Goal: Task Accomplishment & Management: Complete application form

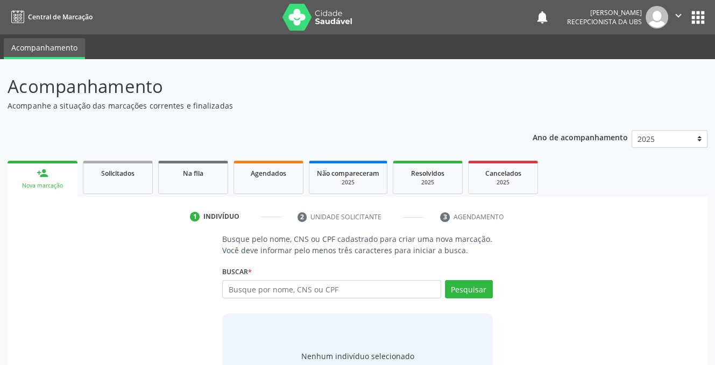
click at [273, 294] on input "text" at bounding box center [331, 289] width 218 height 18
type input "703009835925878"
click at [467, 288] on button "Pesquisar" at bounding box center [469, 289] width 48 height 18
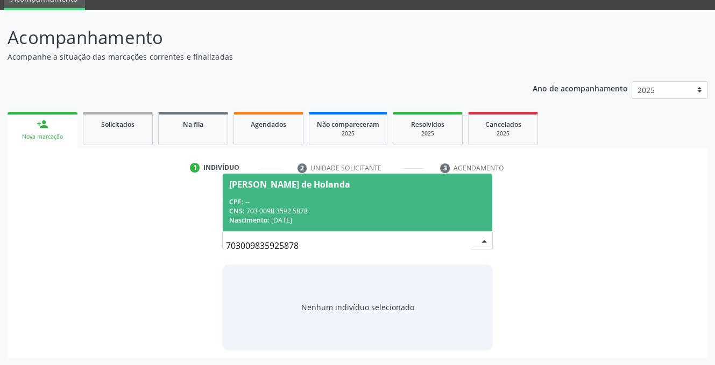
click at [268, 181] on div "Thais Oliveira de Holanda" at bounding box center [289, 184] width 121 height 9
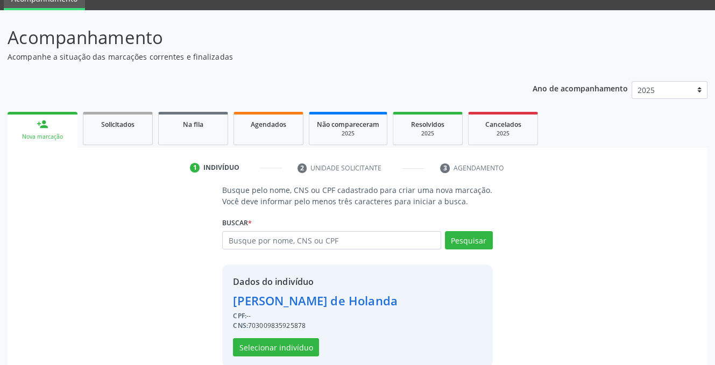
scroll to position [65, 0]
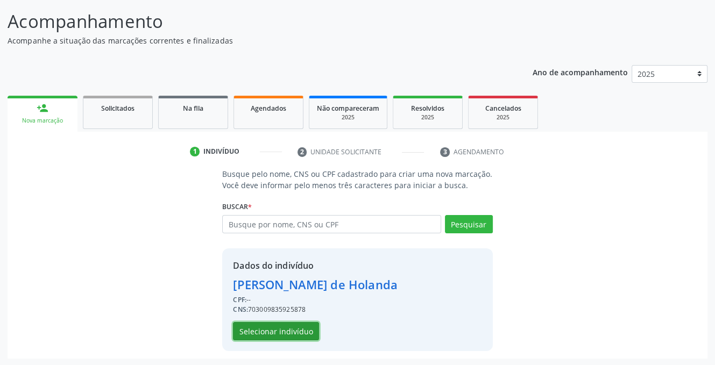
click at [258, 329] on button "Selecionar indivíduo" at bounding box center [276, 331] width 86 height 18
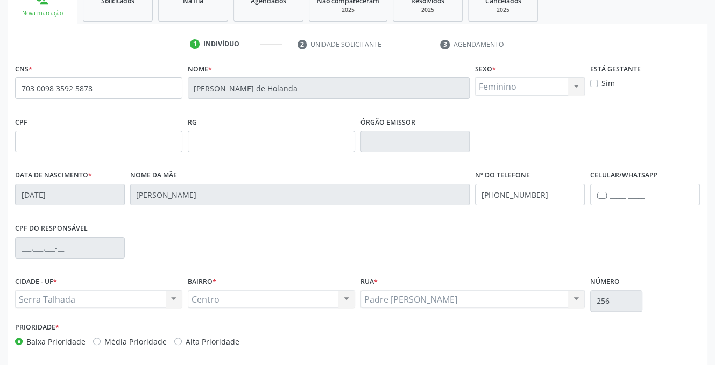
scroll to position [217, 0]
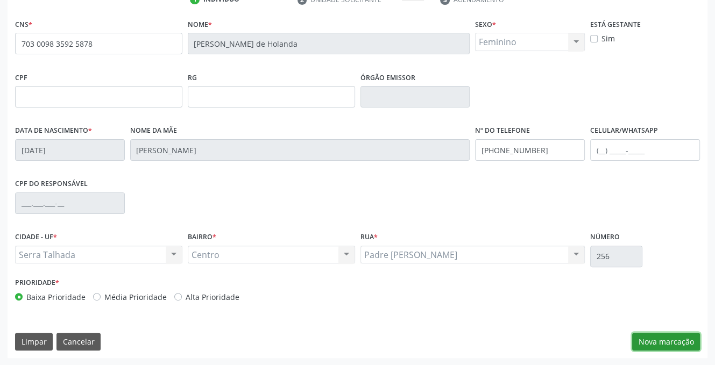
click at [651, 343] on button "Nova marcação" at bounding box center [666, 342] width 68 height 18
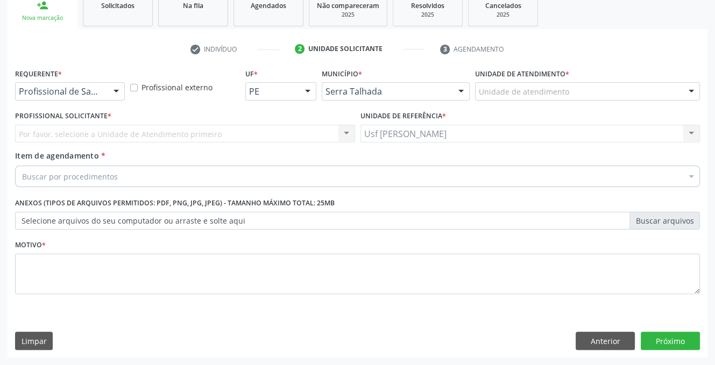
scroll to position [167, 0]
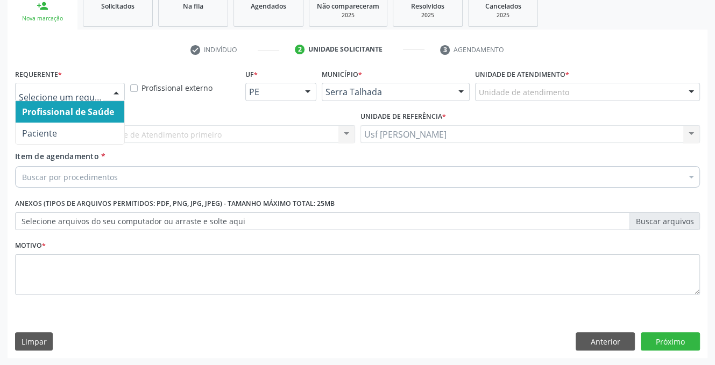
click at [114, 90] on div at bounding box center [116, 92] width 16 height 18
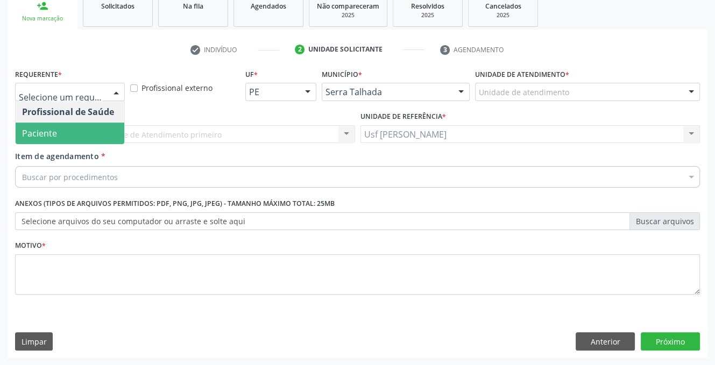
click at [87, 140] on span "Paciente" at bounding box center [70, 134] width 109 height 22
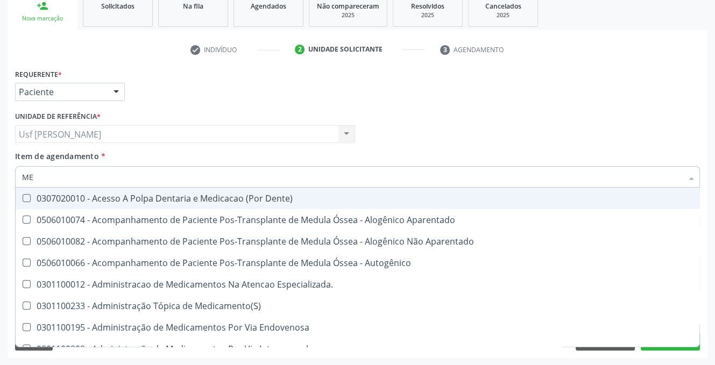
type input "M"
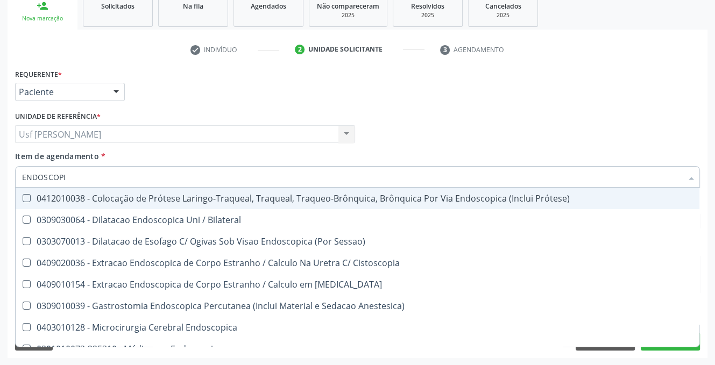
type input "ENDOSCOPIA"
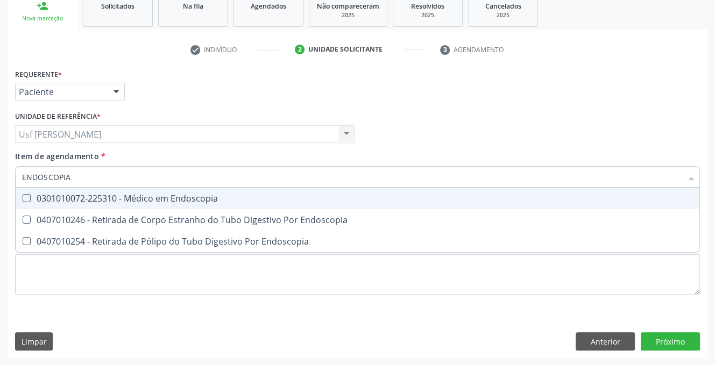
click at [23, 195] on Endoscopia at bounding box center [27, 198] width 8 height 8
click at [23, 195] on Endoscopia "checkbox" at bounding box center [19, 198] width 7 height 7
checkbox Endoscopia "true"
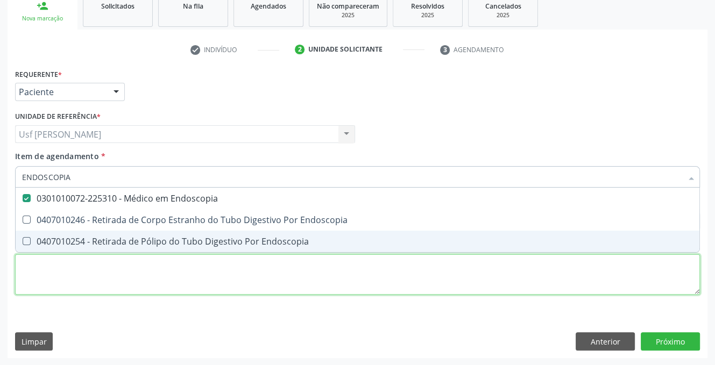
drag, startPoint x: 62, startPoint y: 285, endPoint x: 67, endPoint y: 279, distance: 7.8
click at [63, 285] on div "Requerente * Paciente Profissional de Saúde Paciente Nenhum resultado encontrad…" at bounding box center [357, 188] width 685 height 244
click at [67, 252] on li "0407010254 - Retirada de Pólipo do Tubo Digestivo Por Endoscopia" at bounding box center [358, 242] width 684 height 22
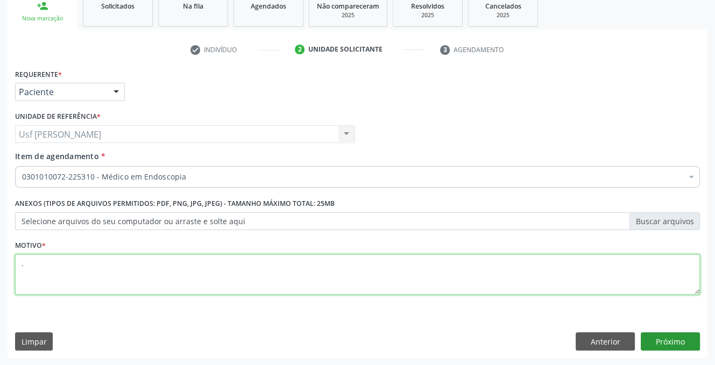
type textarea "."
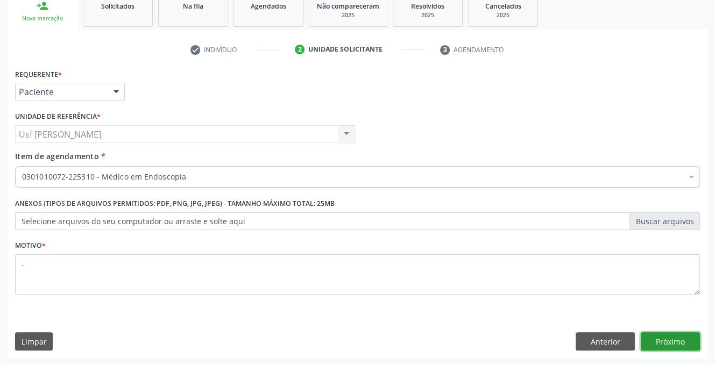
click at [671, 346] on button "Próximo" at bounding box center [670, 341] width 59 height 18
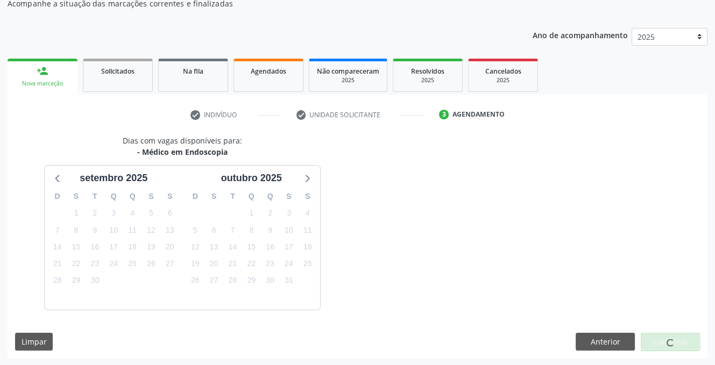
scroll to position [133, 0]
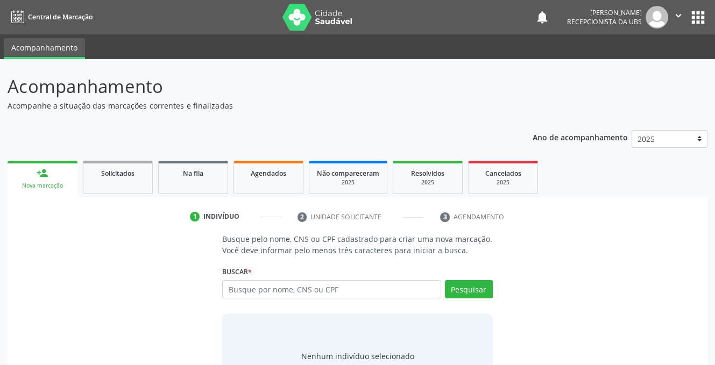
click at [322, 290] on input "text" at bounding box center [331, 289] width 218 height 18
type input "704103527173330"
click at [469, 290] on button "Pesquisar" at bounding box center [469, 289] width 48 height 18
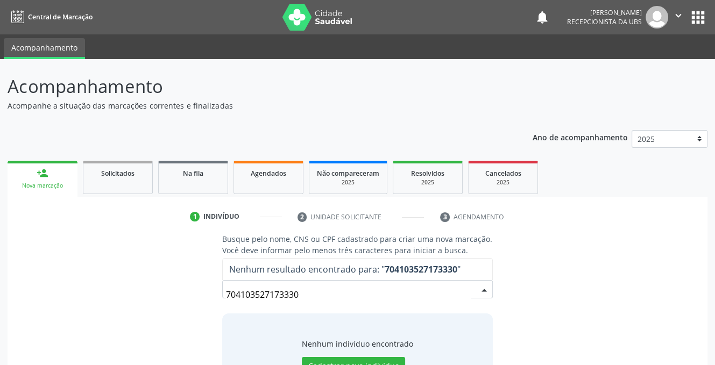
scroll to position [49, 0]
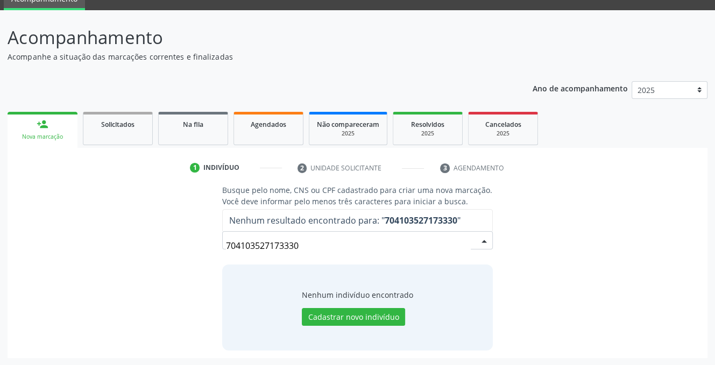
click at [333, 250] on input "704103527173330" at bounding box center [348, 246] width 244 height 22
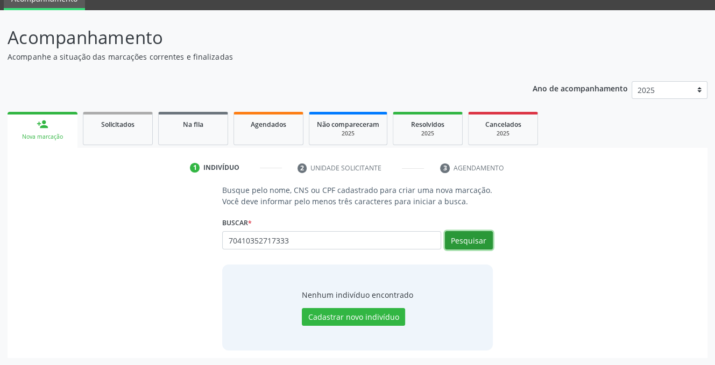
click at [457, 237] on button "Pesquisar" at bounding box center [469, 240] width 48 height 18
click at [393, 247] on input "70410352717333" at bounding box center [331, 240] width 218 height 18
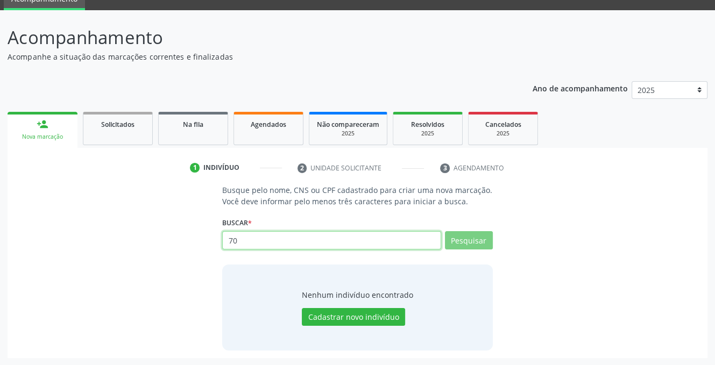
type input "7"
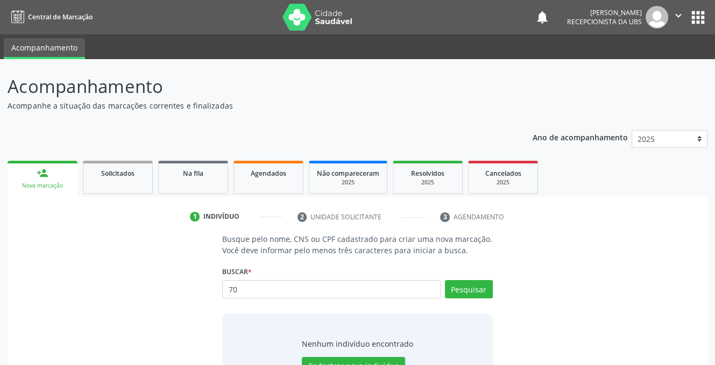
type input "7"
type input "09147716479"
click at [460, 287] on button "Pesquisar" at bounding box center [469, 289] width 48 height 18
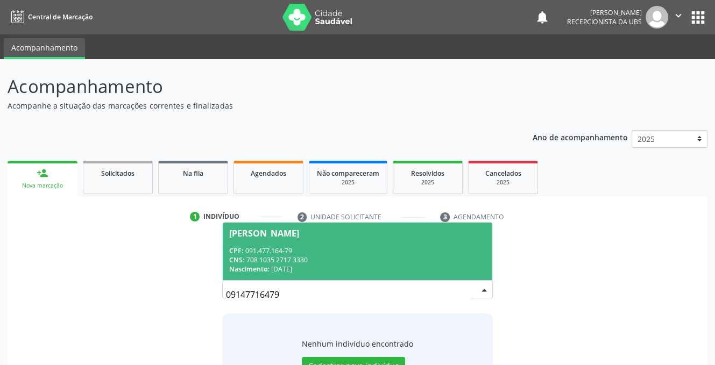
click at [267, 250] on div "CPF: 091.477.164-79" at bounding box center [357, 250] width 256 height 9
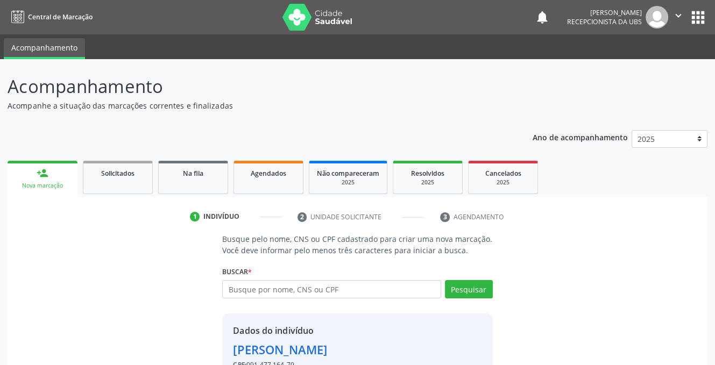
scroll to position [65, 0]
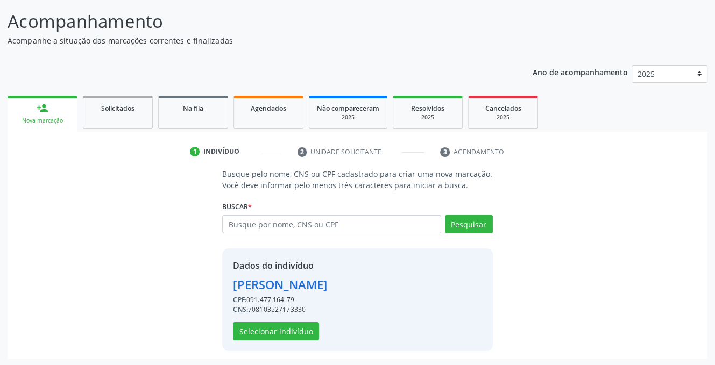
click at [257, 303] on div "CPF: 091.477.164-79" at bounding box center [280, 300] width 94 height 10
click at [278, 328] on button "Selecionar indivíduo" at bounding box center [276, 331] width 86 height 18
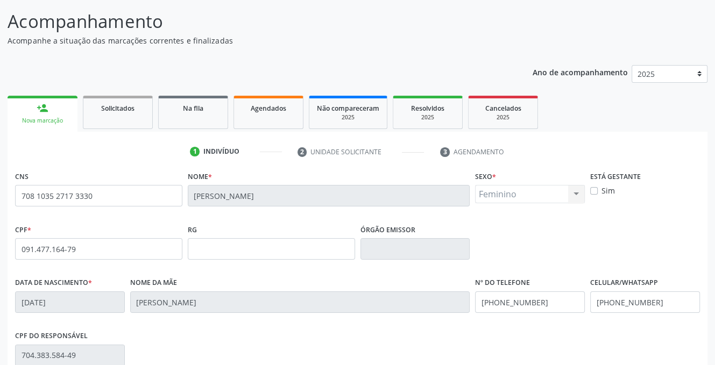
scroll to position [217, 0]
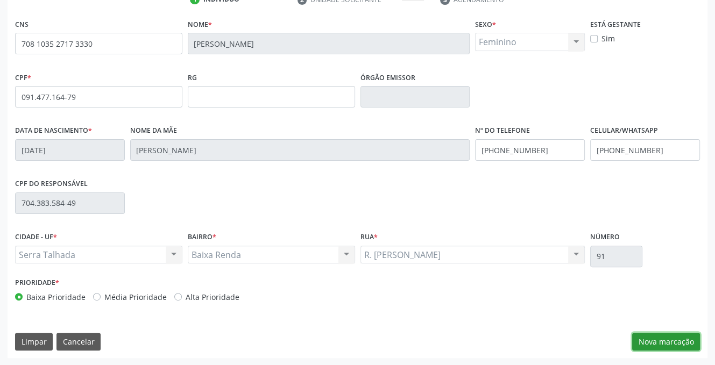
click at [656, 337] on button "Nova marcação" at bounding box center [666, 342] width 68 height 18
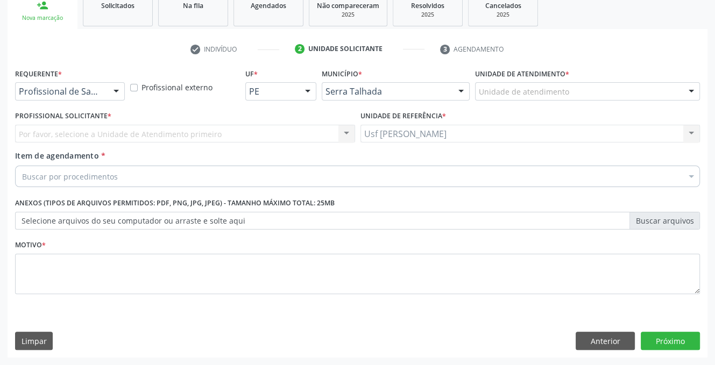
scroll to position [167, 0]
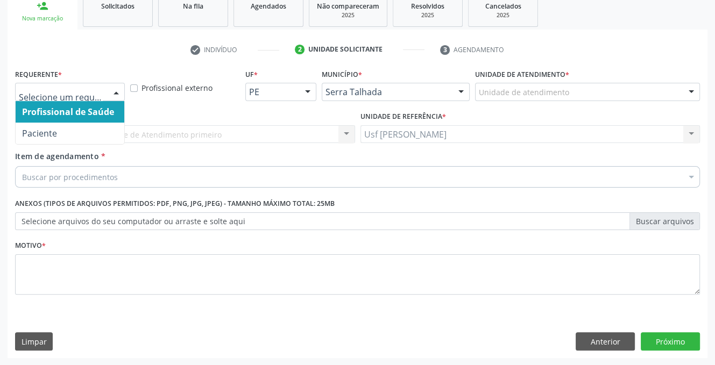
click at [118, 89] on div at bounding box center [116, 92] width 16 height 18
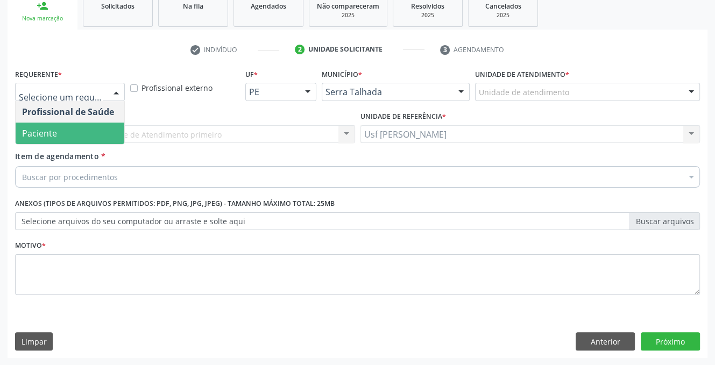
click at [92, 133] on span "Paciente" at bounding box center [70, 134] width 109 height 22
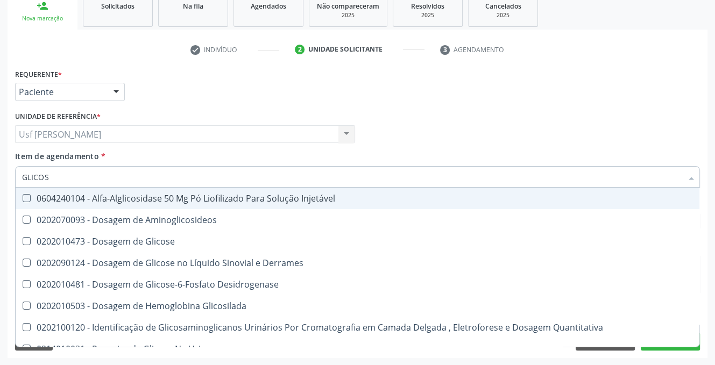
type input "GLICOSE"
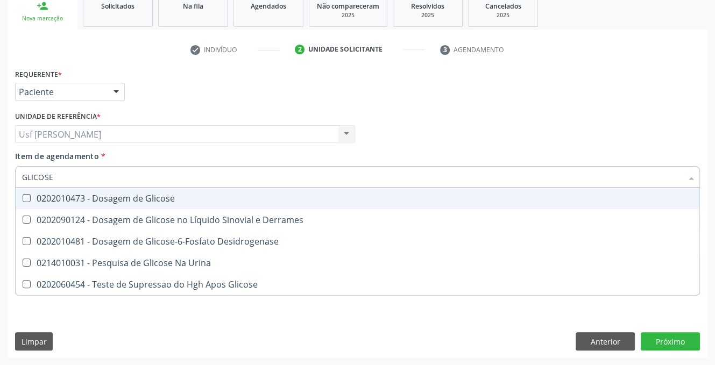
click at [25, 202] on Glicose at bounding box center [27, 198] width 8 height 8
click at [23, 202] on Glicose "checkbox" at bounding box center [19, 198] width 7 height 7
checkbox Glicose "true"
type input "GLICOS"
checkbox Glicose "false"
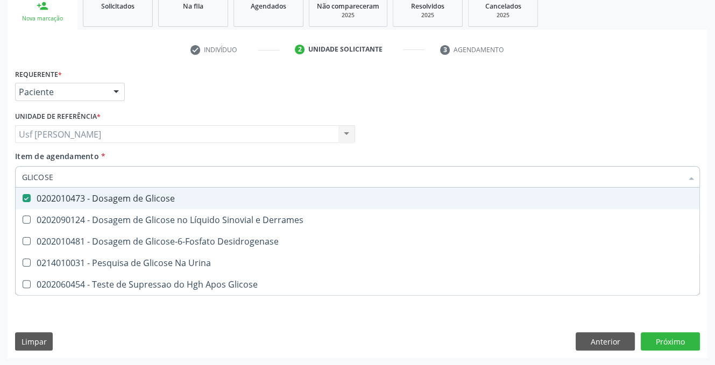
checkbox Desidrogenase "true"
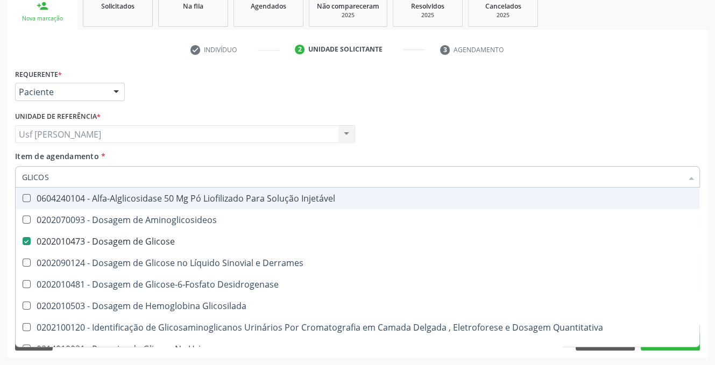
type input "GLICO"
checkbox Glicose "false"
checkbox Glicosilada "true"
type input "GLIC"
checkbox Glicosilada "false"
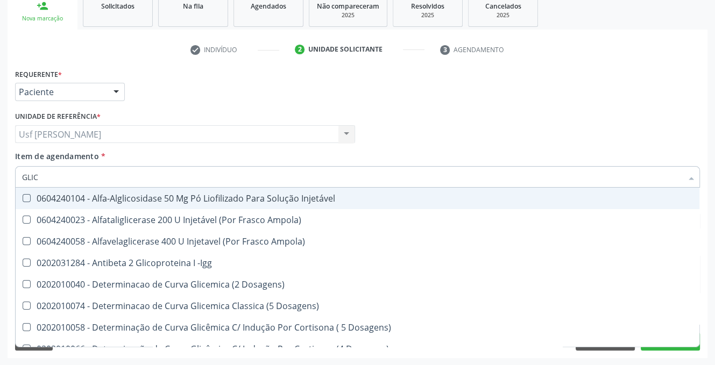
type input "GLI"
checkbox Glicose "false"
checkbox Glicosilada "true"
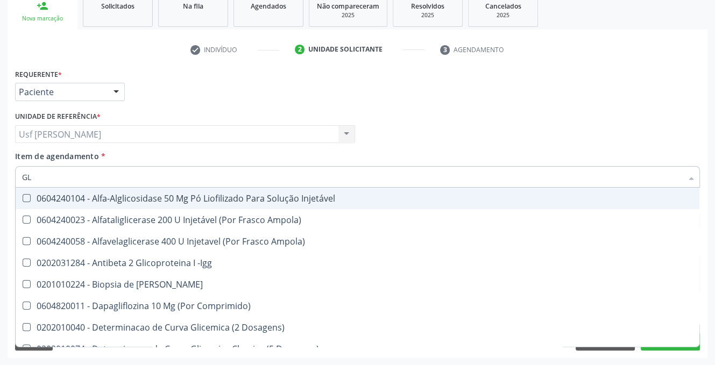
type input "G"
checkbox Glicose "false"
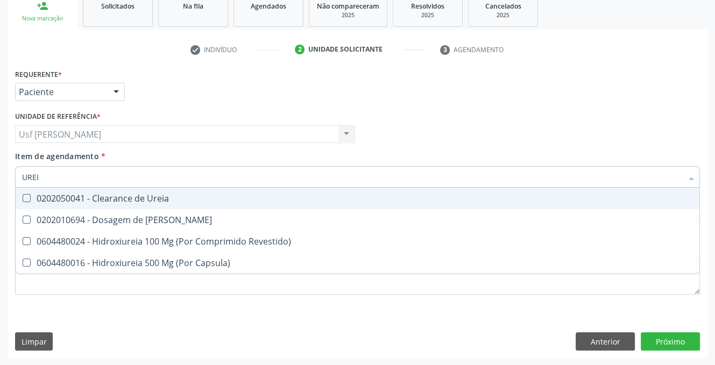
type input "UREIA"
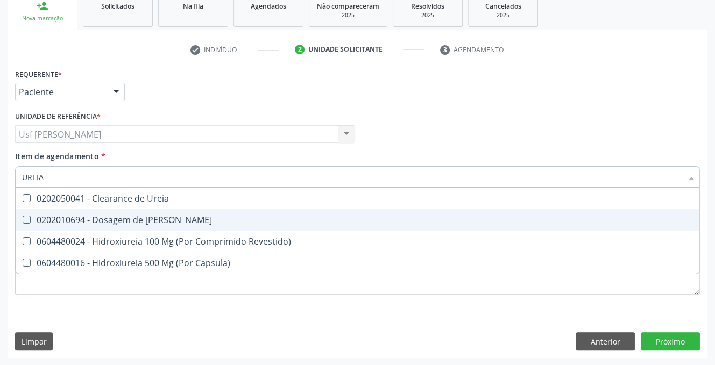
click at [23, 217] on Ureia at bounding box center [27, 220] width 8 height 8
click at [23, 217] on Ureia "checkbox" at bounding box center [19, 219] width 7 height 7
checkbox Ureia "true"
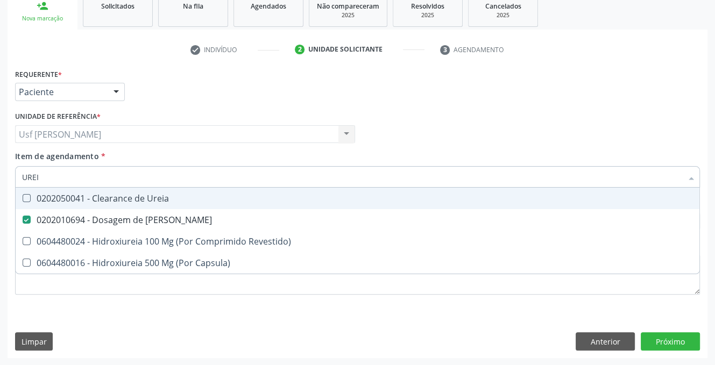
type input "URE"
checkbox Ureia "false"
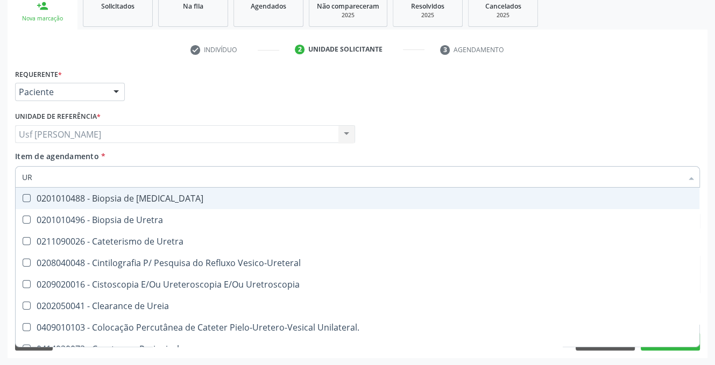
type input "U"
checkbox Ureia "false"
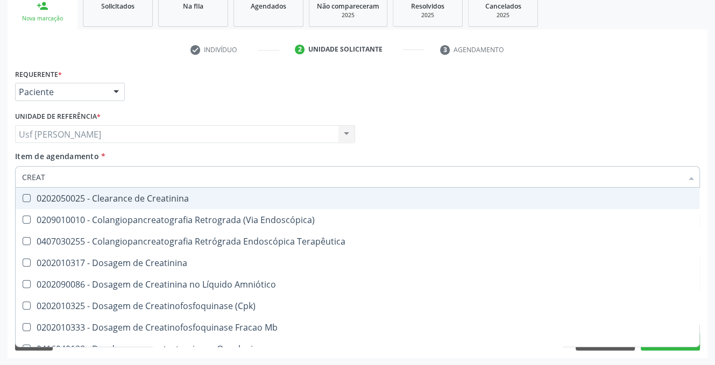
type input "CREATI"
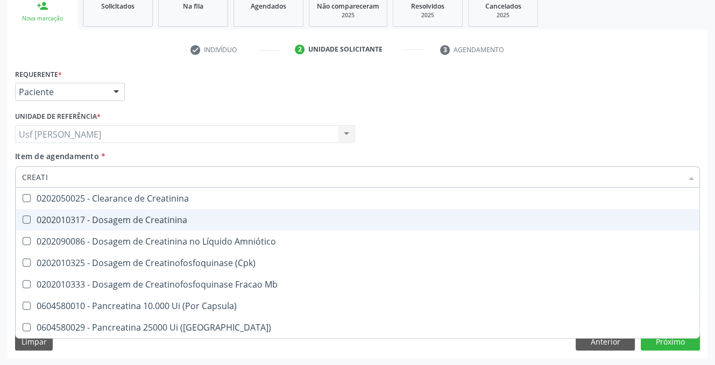
click at [22, 219] on div at bounding box center [20, 220] width 8 height 9
checkbox Creatinina "true"
type input "CREAT"
checkbox Creatinina "false"
checkbox \(Cpk\) "true"
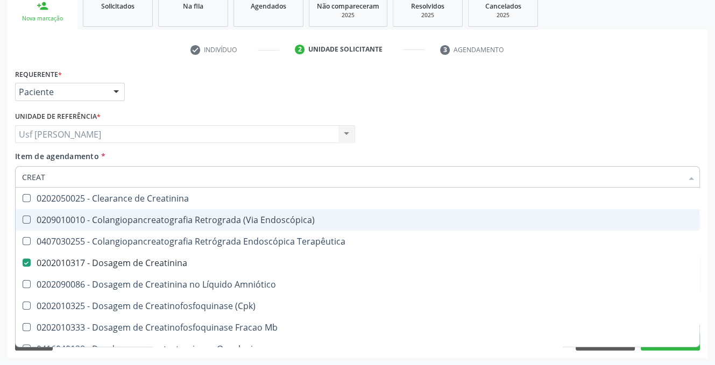
type input "CREA"
checkbox Creatinina "false"
checkbox Mb "true"
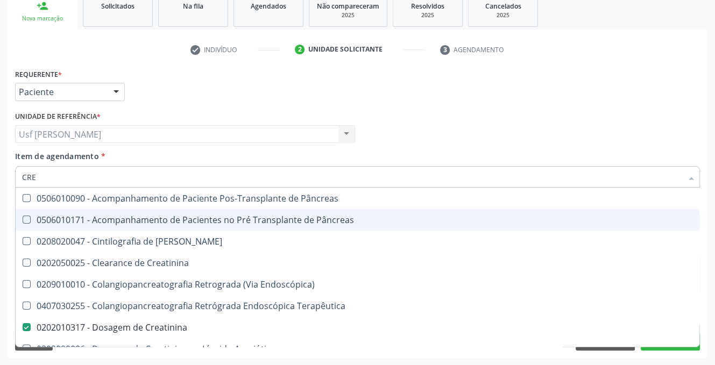
type input "CR"
checkbox Creatinina "false"
checkbox Oncologia "false"
type input "C"
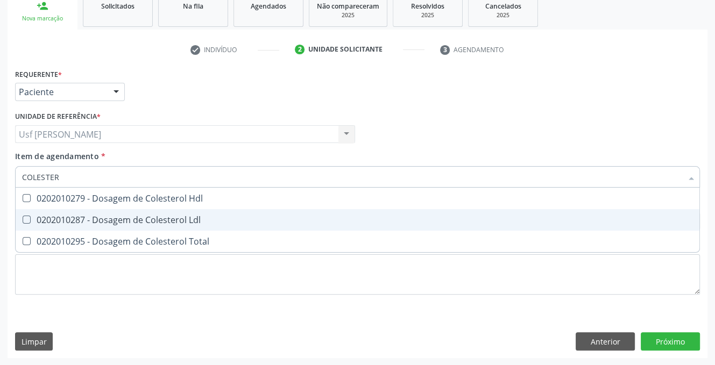
type input "COLESTERO"
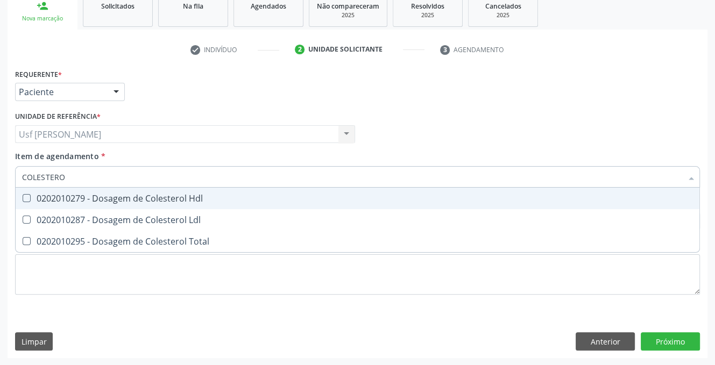
click at [22, 197] on div at bounding box center [20, 198] width 8 height 9
checkbox Hdl "true"
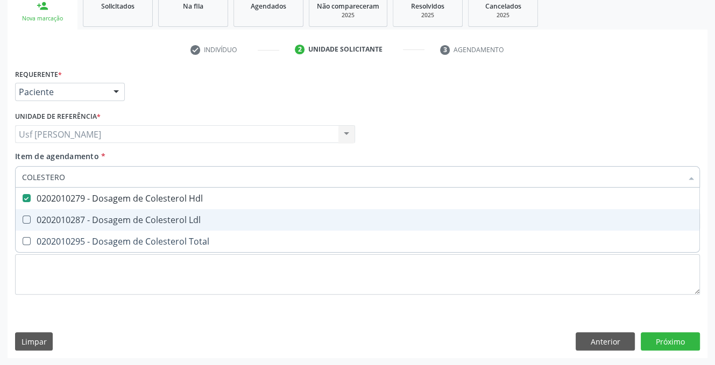
click at [22, 220] on div at bounding box center [20, 220] width 8 height 9
checkbox Ldl "true"
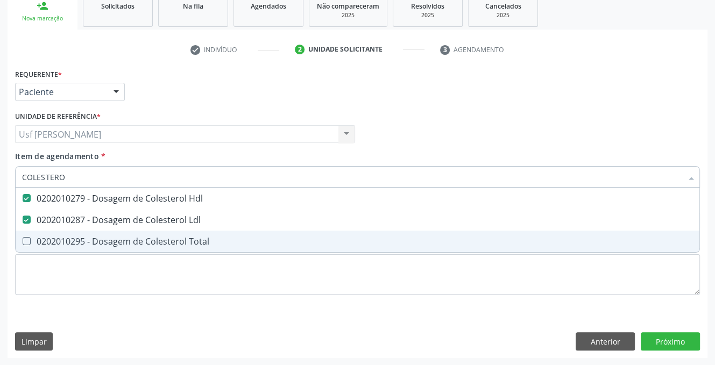
click at [25, 240] on Total at bounding box center [27, 241] width 8 height 8
click at [23, 240] on Total "checkbox" at bounding box center [19, 241] width 7 height 7
checkbox Total "true"
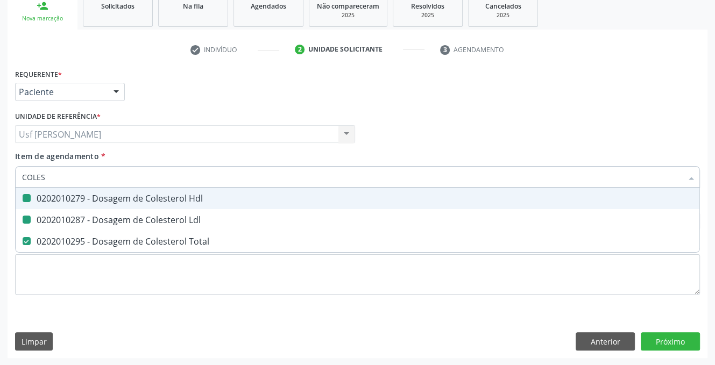
type input "COLE"
checkbox Hdl "false"
checkbox Ldl "false"
checkbox Total "false"
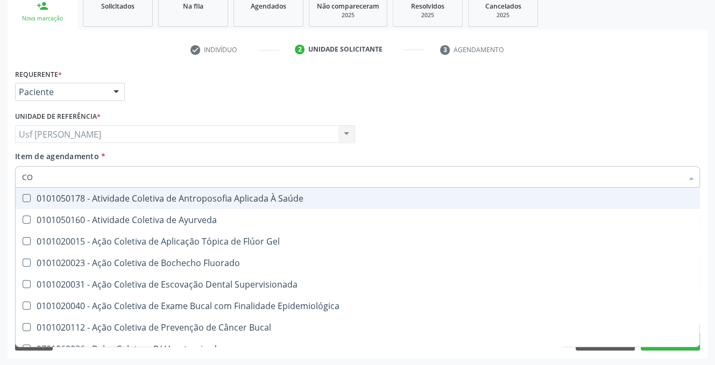
type input "C"
checkbox Hdl "false"
checkbox Ldl "false"
checkbox Total "false"
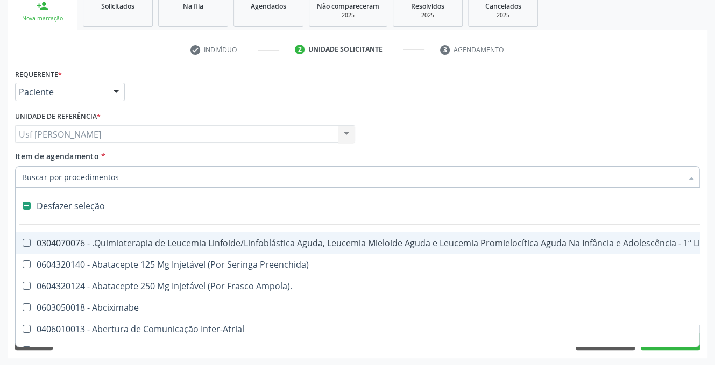
click at [111, 178] on input "Item de agendamento *" at bounding box center [352, 177] width 660 height 22
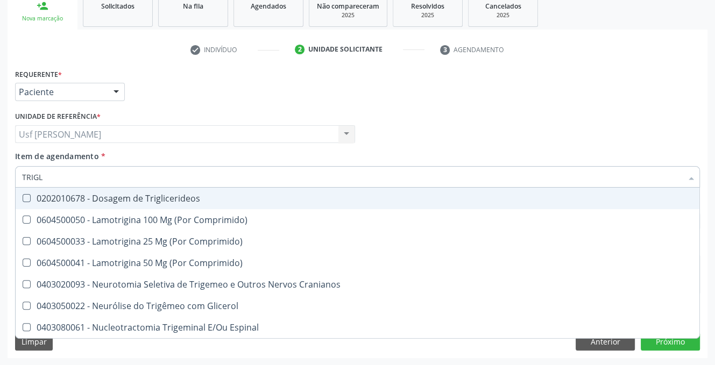
type input "TRIGLI"
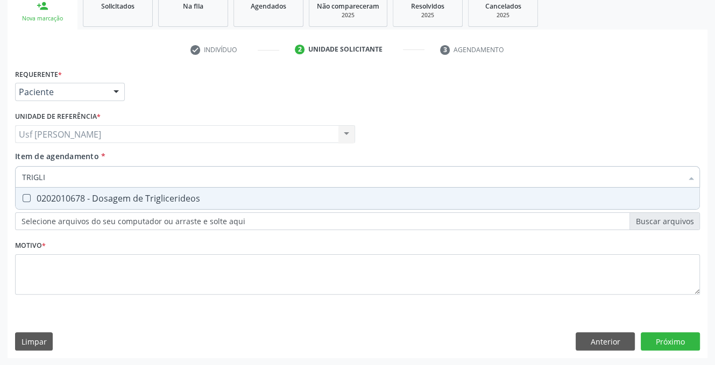
click at [26, 195] on Triglicerideos at bounding box center [27, 198] width 8 height 8
click at [23, 195] on Triglicerideos "checkbox" at bounding box center [19, 198] width 7 height 7
checkbox Triglicerideos "true"
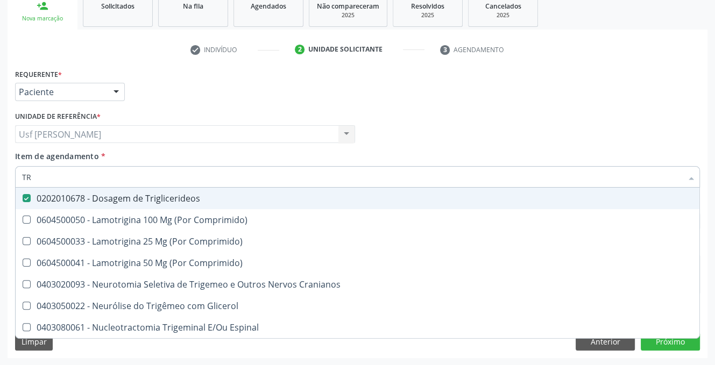
type input "T"
checkbox Triglicerideos "false"
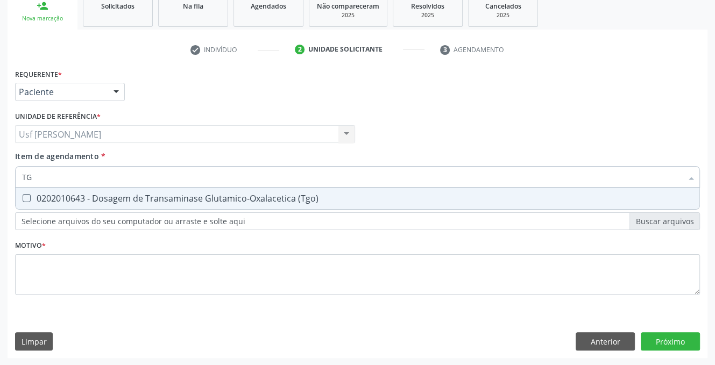
type input "TGO"
click at [23, 198] on \(Tgo\) at bounding box center [27, 198] width 8 height 8
click at [22, 198] on \(Tgo\) "checkbox" at bounding box center [19, 198] width 7 height 7
checkbox \(Tgo\) "true"
type input "TGP"
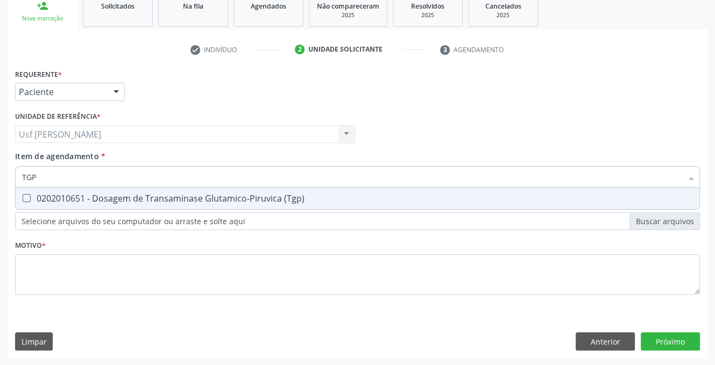
click at [27, 195] on \(Tgp\) at bounding box center [27, 198] width 8 height 8
click at [23, 195] on \(Tgp\) "checkbox" at bounding box center [19, 198] width 7 height 7
checkbox \(Tgp\) "true"
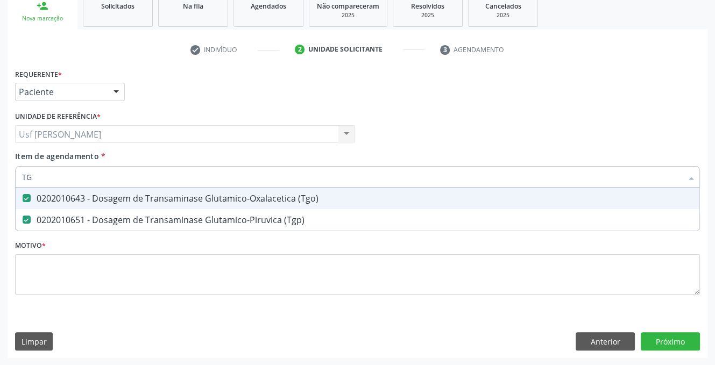
type input "T"
checkbox \(Tgo\) "false"
checkbox \(Tgp\) "false"
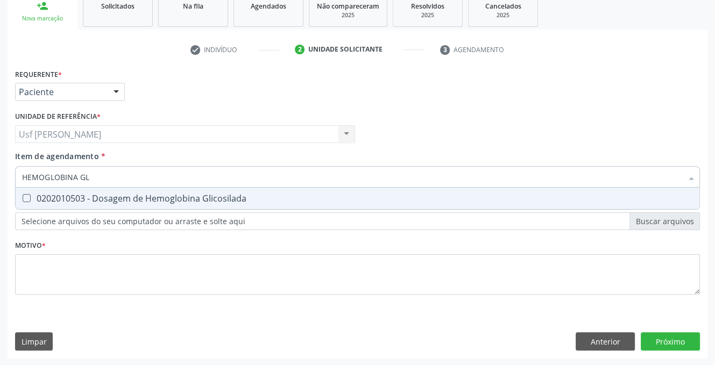
type input "HEMOGLOBINA GLI"
click at [23, 199] on Glicosilada at bounding box center [27, 198] width 8 height 8
click at [23, 199] on Glicosilada "checkbox" at bounding box center [19, 198] width 7 height 7
checkbox Glicosilada "true"
type input "HEMOGLOBINA"
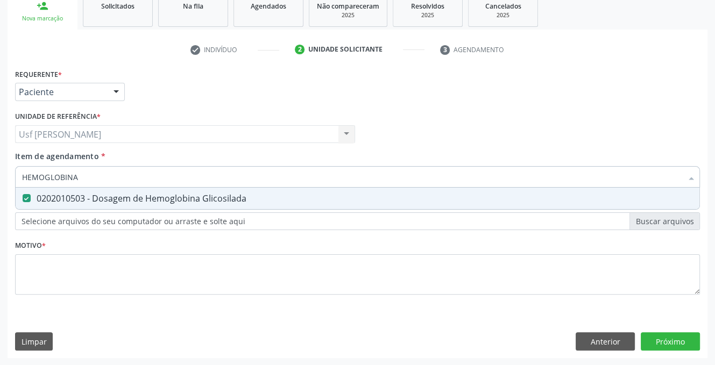
checkbox Glicosilada "false"
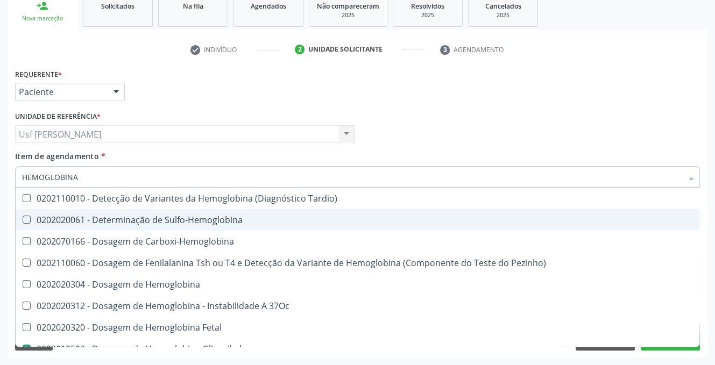
type input "HEMOGLOBIN"
checkbox Glicosilada "false"
checkbox Hematocrito\) "true"
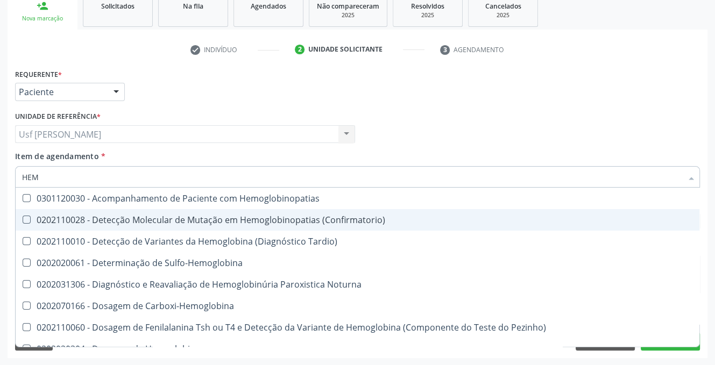
type input "HE"
checkbox Glicosilada "false"
type input "H"
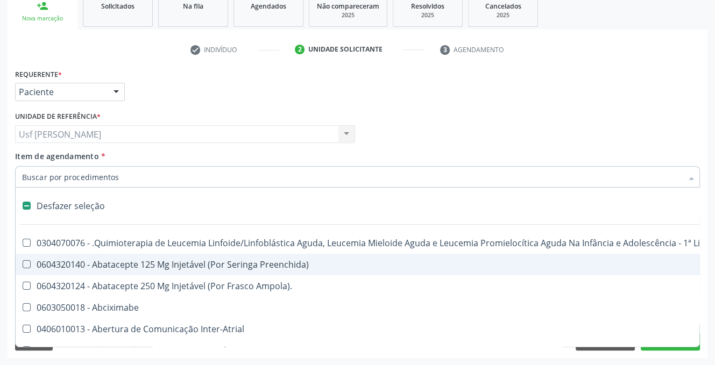
click at [53, 181] on input "Item de agendamento *" at bounding box center [352, 177] width 660 height 22
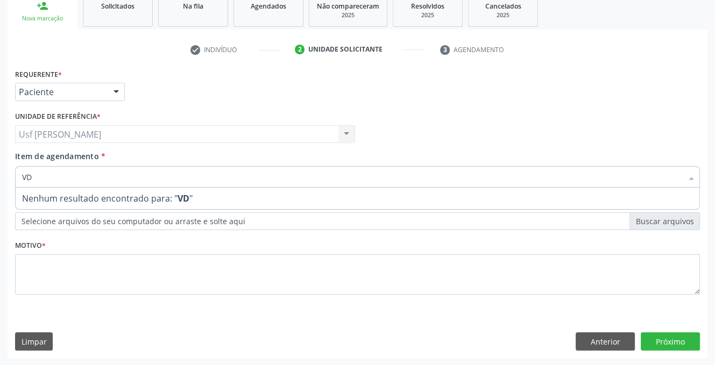
type input "V"
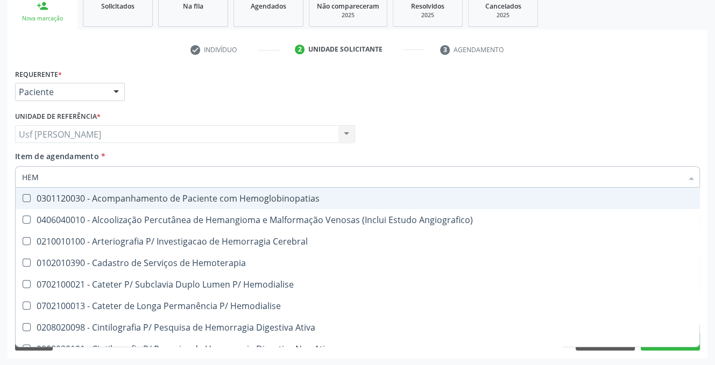
type input "HEMO"
checkbox Hemacias "true"
checkbox Glicosilada "false"
checkbox Hematocrito "false"
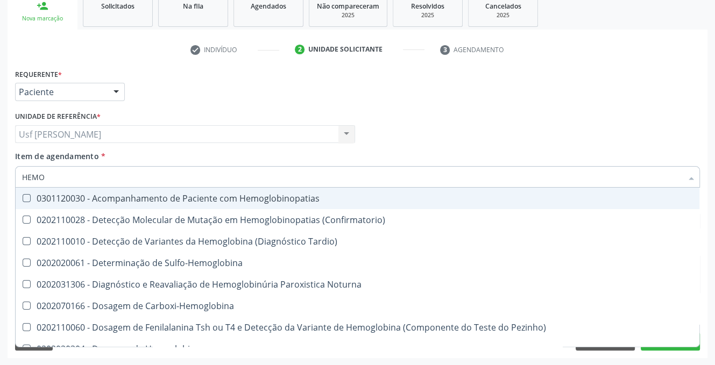
type input "HEMOG"
checkbox Glicosilada "true"
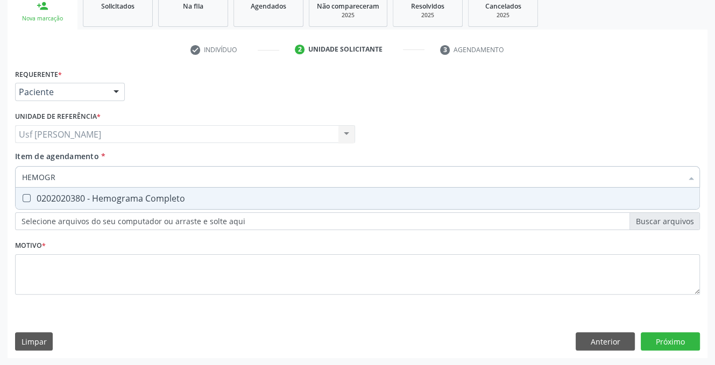
type input "HEMOGRA"
click at [27, 197] on Completo at bounding box center [27, 198] width 8 height 8
click at [23, 197] on Completo "checkbox" at bounding box center [19, 198] width 7 height 7
checkbox Completo "true"
type input "HEMO"
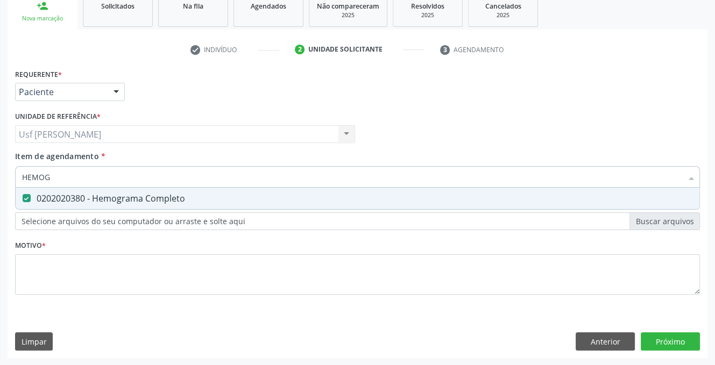
checkbox Completo "false"
type input "H"
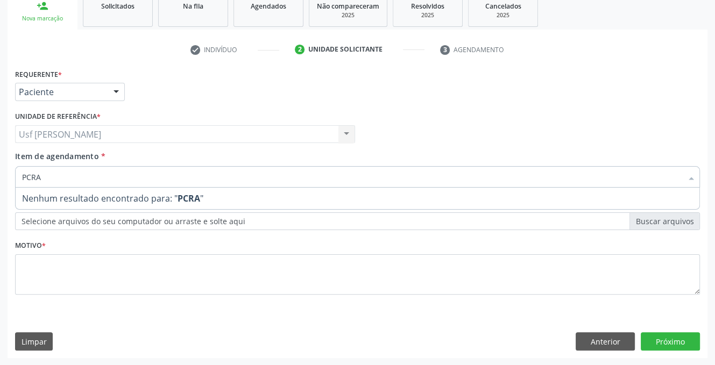
type input "PCR"
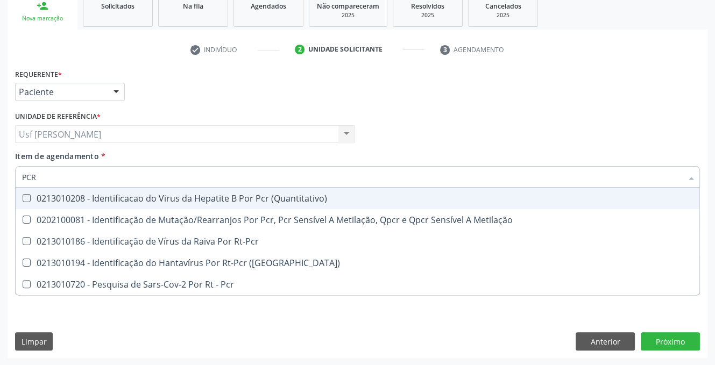
click at [27, 196] on \(Quantitativo\) at bounding box center [27, 198] width 8 height 8
click at [23, 196] on \(Quantitativo\) "checkbox" at bounding box center [19, 198] width 7 height 7
checkbox \(Quantitativo\) "true"
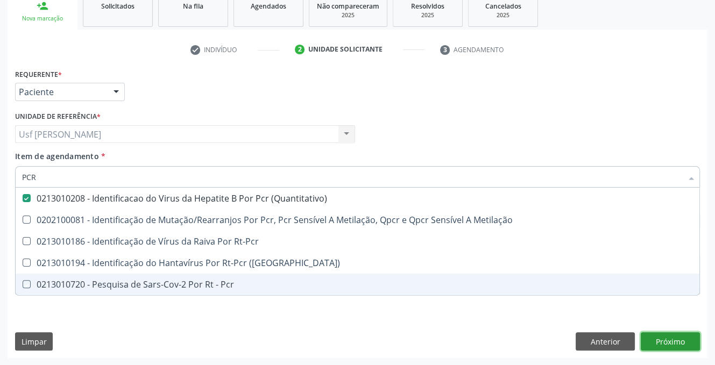
click at [676, 344] on div "Requerente * Paciente Profissional de Saúde Paciente Nenhum resultado encontrad…" at bounding box center [358, 212] width 700 height 292
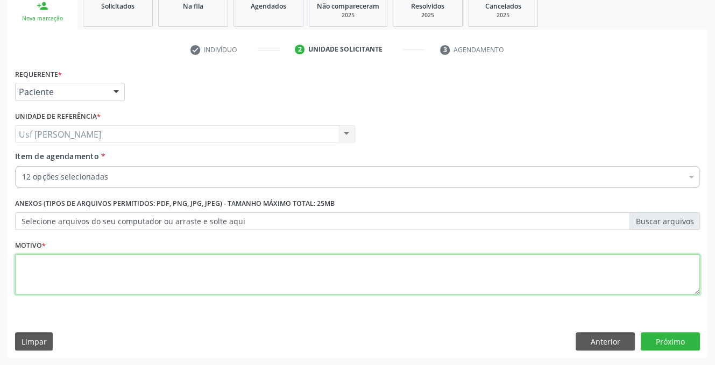
click at [100, 267] on textarea at bounding box center [357, 274] width 685 height 41
type textarea "."
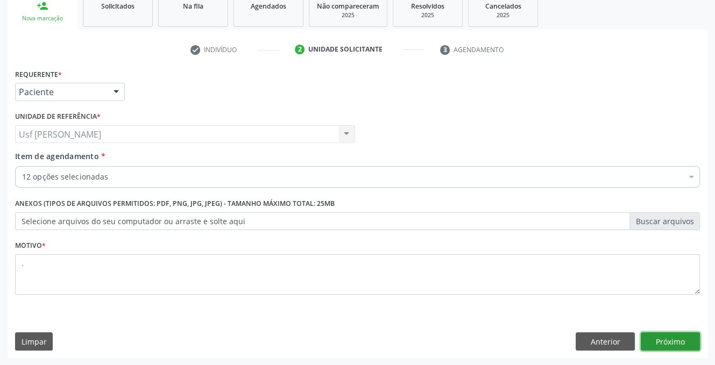
click at [671, 336] on button "Próximo" at bounding box center [670, 341] width 59 height 18
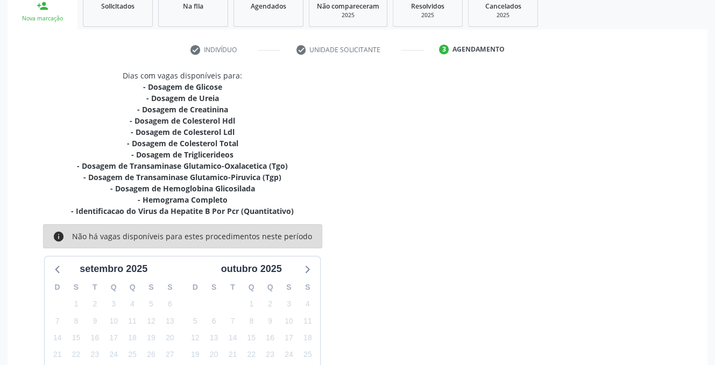
scroll to position [258, 0]
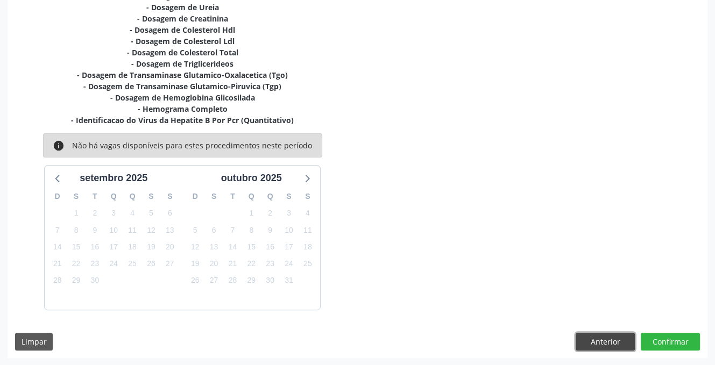
click at [611, 342] on button "Anterior" at bounding box center [605, 342] width 59 height 18
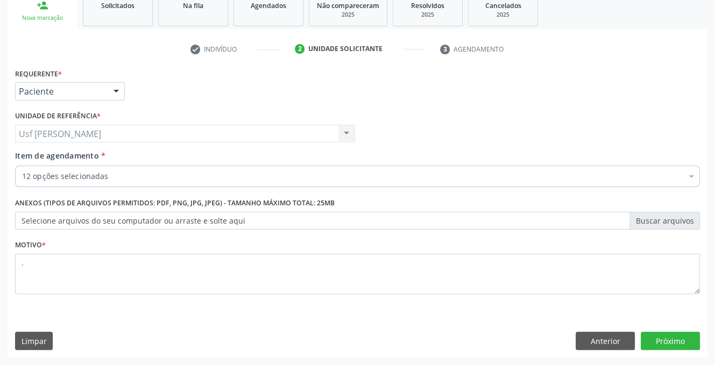
scroll to position [167, 0]
drag, startPoint x: 108, startPoint y: 171, endPoint x: 109, endPoint y: 177, distance: 6.7
click at [108, 172] on div "12 opções selecionadas" at bounding box center [357, 177] width 685 height 22
click at [22, 177] on input "Item de agendamento *" at bounding box center [22, 177] width 0 height 22
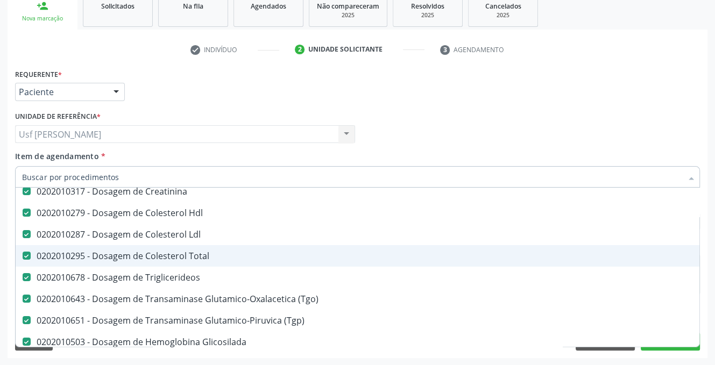
scroll to position [215, 0]
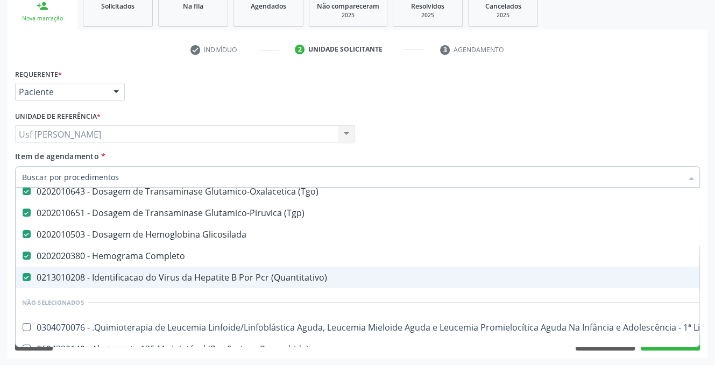
click at [26, 277] on \(Quantitativo\) at bounding box center [27, 277] width 8 height 8
click at [23, 277] on \(Quantitativo\) "checkbox" at bounding box center [19, 277] width 7 height 7
checkbox \(Quantitativo\) "false"
click at [62, 174] on input "Item de agendamento *" at bounding box center [352, 177] width 660 height 22
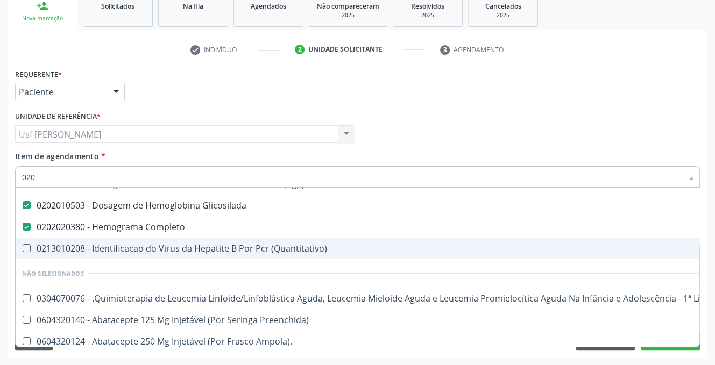
scroll to position [186, 0]
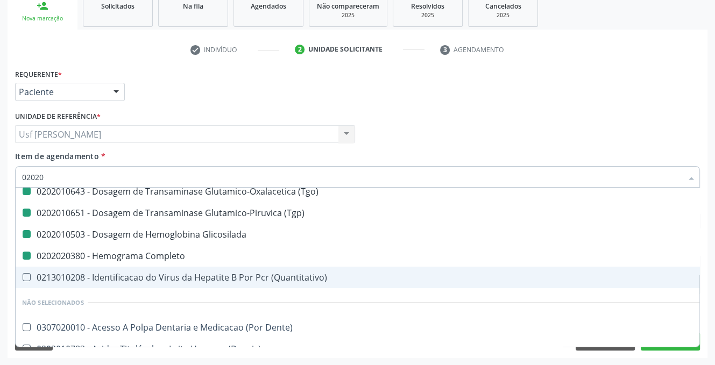
type input "020203"
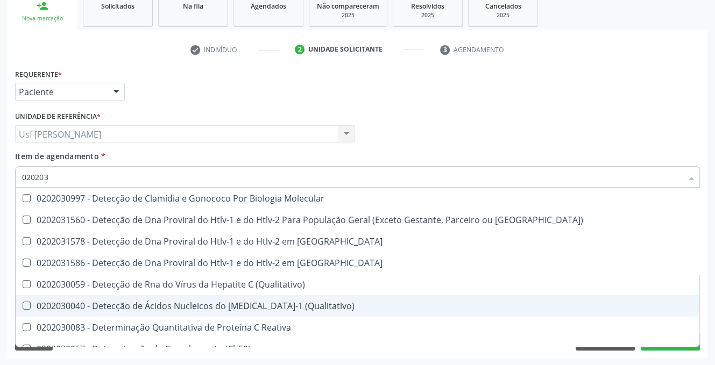
checkbox -Igg "false"
checkbox Ativado "false"
checkbox B "false"
checkbox Cd4\/Cd8 "false"
checkbox Totais "false"
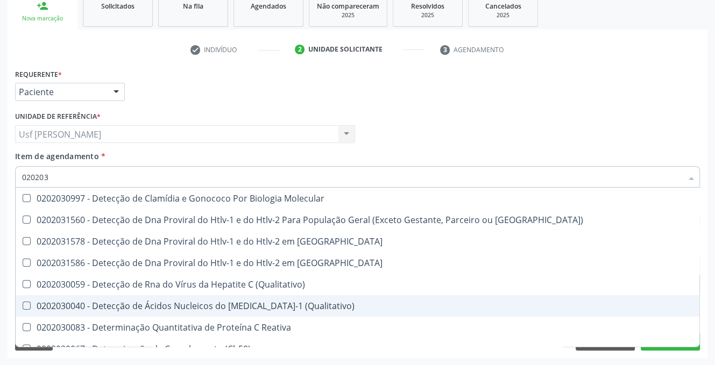
checkbox Molecular "false"
checkbox Parceria\) "false"
checkbox Gestante "false"
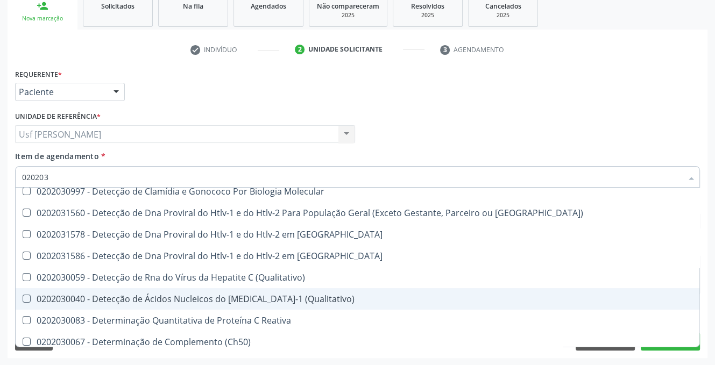
type input "0202030"
checkbox Completo "false"
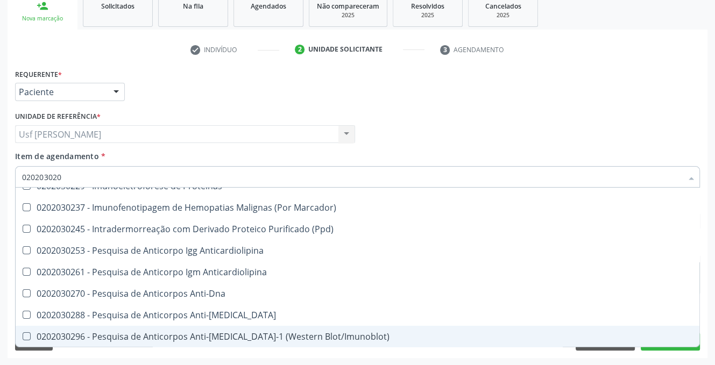
scroll to position [0, 0]
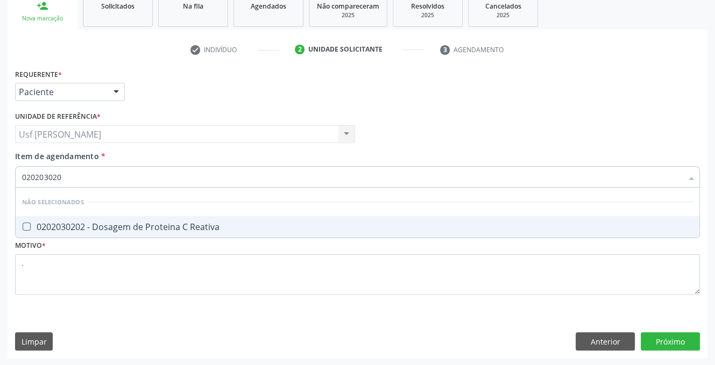
type input "0202030202"
click at [30, 224] on div "0202030202 - Dosagem de Proteina C Reativa" at bounding box center [357, 227] width 671 height 9
checkbox Reativa "true"
click at [679, 345] on div "Requerente * Paciente Profissional de Saúde Paciente Nenhum resultado encontrad…" at bounding box center [358, 212] width 700 height 292
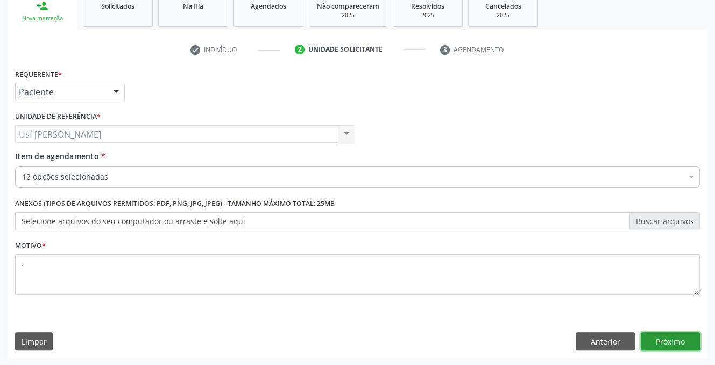
click at [671, 343] on button "Próximo" at bounding box center [670, 341] width 59 height 18
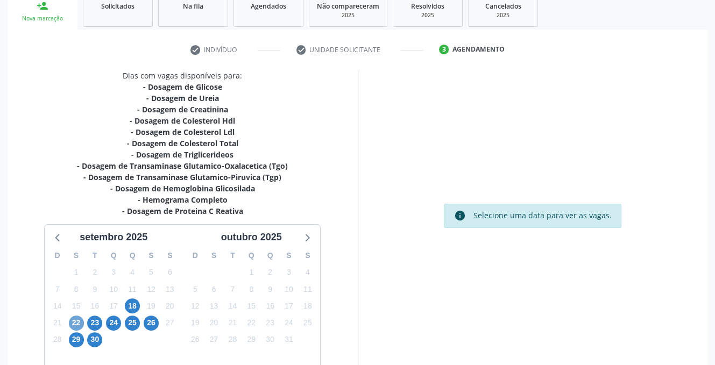
click at [75, 321] on span "22" at bounding box center [76, 323] width 15 height 15
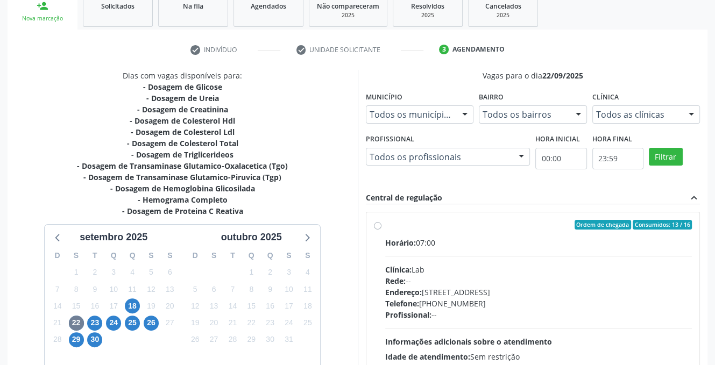
click at [385, 225] on label "Ordem de chegada Consumidos: 13 / 16 Horário: 07:00 Clínica: Lab Rede: -- Ender…" at bounding box center [538, 302] width 307 height 165
click at [377, 225] on input "Ordem de chegada Consumidos: 13 / 16 Horário: 07:00 Clínica: Lab Rede: -- Ender…" at bounding box center [378, 225] width 8 height 10
radio input "true"
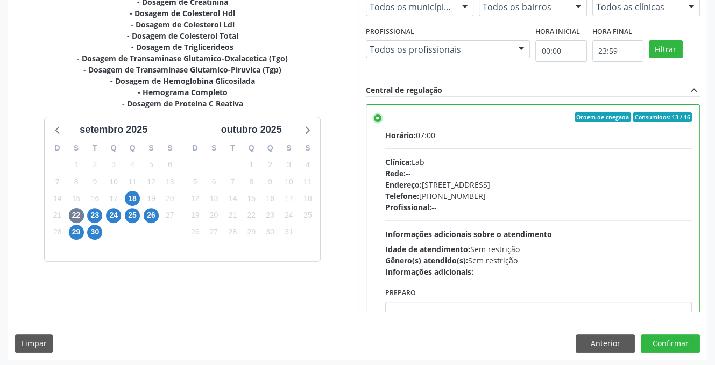
scroll to position [277, 0]
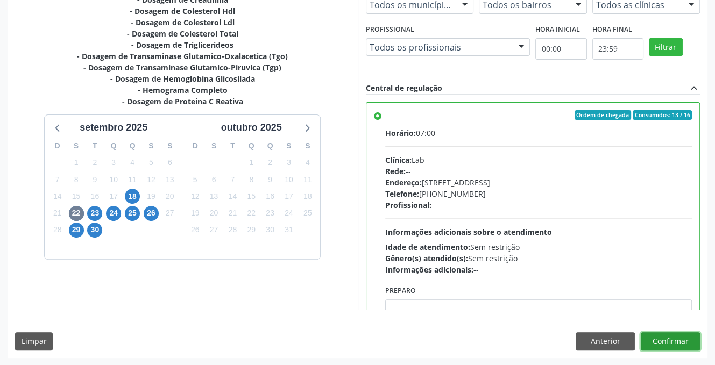
click at [658, 339] on button "Confirmar" at bounding box center [670, 341] width 59 height 18
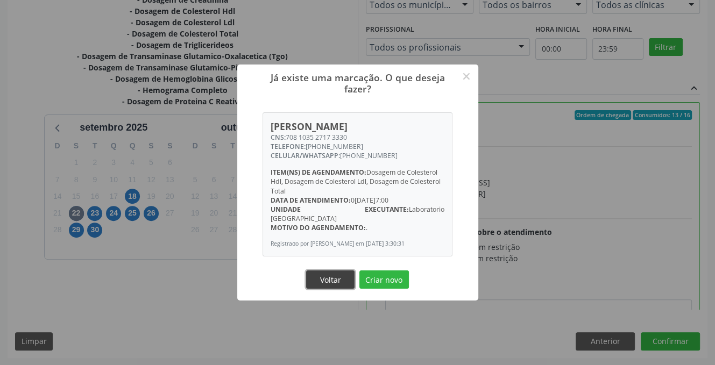
click at [335, 279] on button "Voltar" at bounding box center [330, 280] width 48 height 18
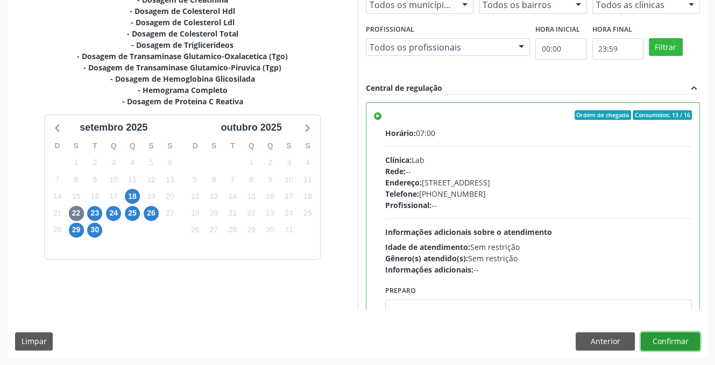
click at [660, 340] on button "Confirmar" at bounding box center [670, 341] width 59 height 18
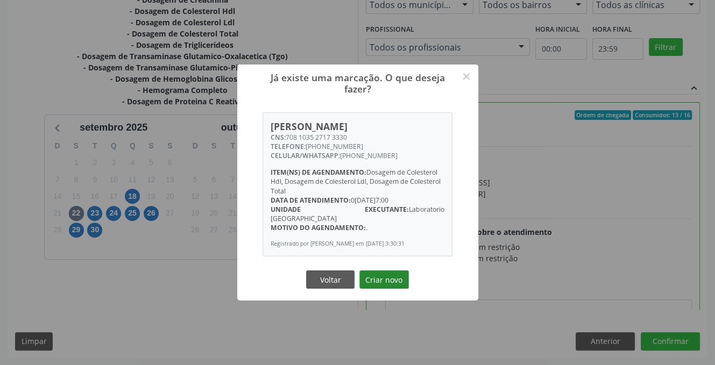
click at [387, 275] on button "Criar novo" at bounding box center [383, 280] width 49 height 18
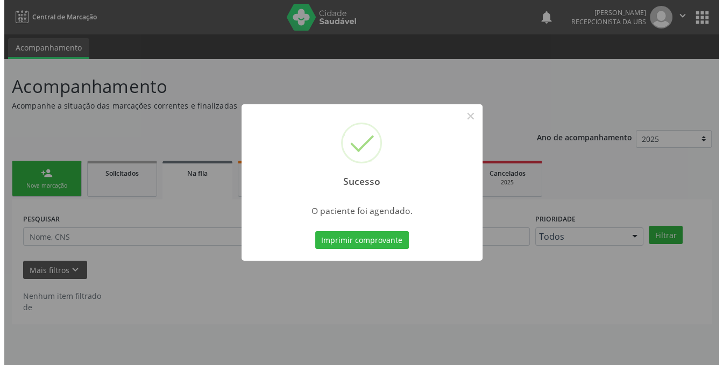
scroll to position [0, 0]
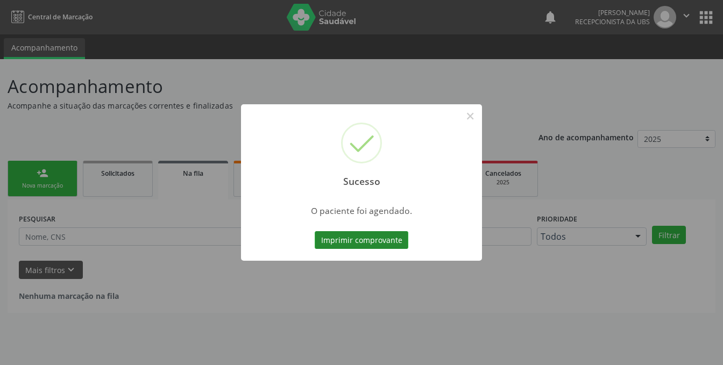
click at [350, 243] on button "Imprimir comprovante" at bounding box center [362, 240] width 94 height 18
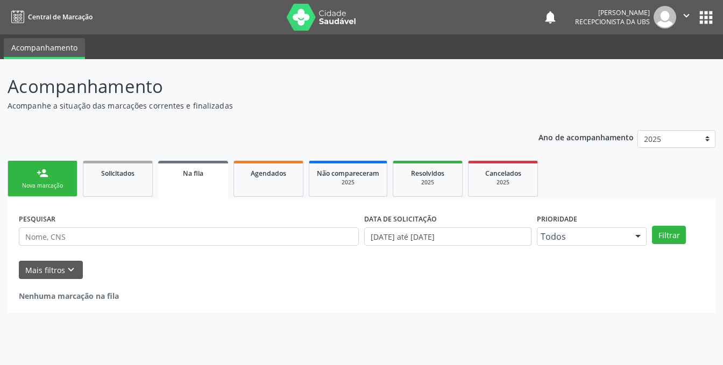
click at [301, 180] on div "Sucesso ×" at bounding box center [361, 167] width 121 height 46
click at [210, 236] on div "Sucesso × O paciente foi agendado. Imprimir comprovante Cancel" at bounding box center [361, 182] width 723 height 365
click at [301, 222] on div "Sucesso × O paciente foi agendado. Imprimir comprovante Cancel" at bounding box center [361, 183] width 121 height 79
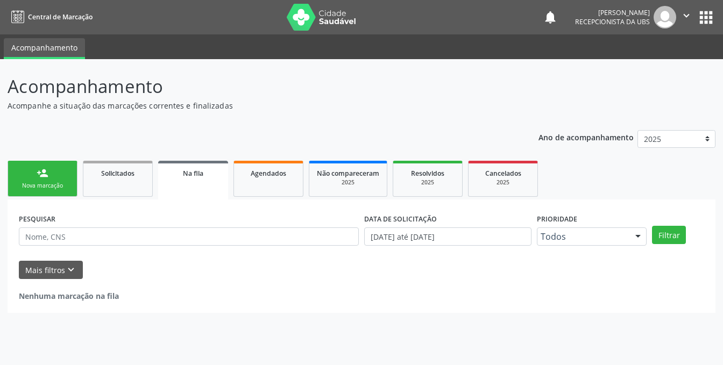
click at [301, 222] on div "Sucesso × O paciente foi agendado. Imprimir comprovante Cancel" at bounding box center [361, 183] width 121 height 79
click at [222, 236] on div "Sucesso × O paciente foi agendado. Imprimir comprovante Cancel" at bounding box center [361, 182] width 723 height 365
drag, startPoint x: 188, startPoint y: 233, endPoint x: 128, endPoint y: 240, distance: 60.1
click at [166, 240] on div "Sucesso × O paciente foi agendado. Imprimir comprovante Cancel" at bounding box center [361, 182] width 723 height 365
click at [112, 240] on div "Sucesso × O paciente foi agendado. Imprimir comprovante Cancel" at bounding box center [361, 182] width 723 height 365
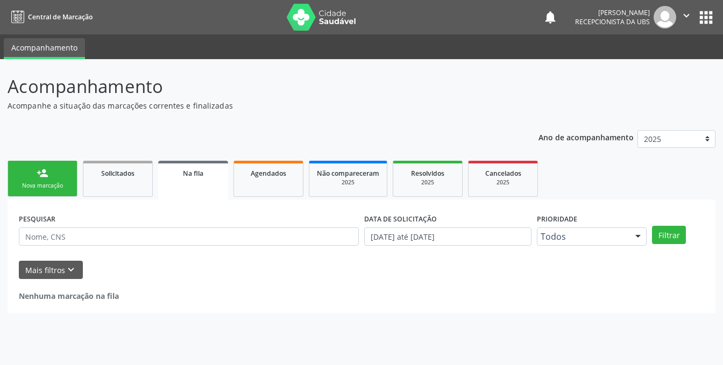
click at [102, 238] on div "Sucesso × O paciente foi agendado. Imprimir comprovante Cancel" at bounding box center [361, 182] width 723 height 365
drag, startPoint x: 102, startPoint y: 238, endPoint x: 90, endPoint y: 237, distance: 11.9
click at [97, 238] on div "Sucesso × O paciente foi agendado. Imprimir comprovante Cancel" at bounding box center [361, 182] width 723 height 365
click at [87, 236] on div "Sucesso × O paciente foi agendado. Imprimir comprovante Cancel" at bounding box center [361, 182] width 723 height 365
click at [86, 229] on div "Sucesso × O paciente foi agendado. Imprimir comprovante Cancel" at bounding box center [361, 182] width 723 height 365
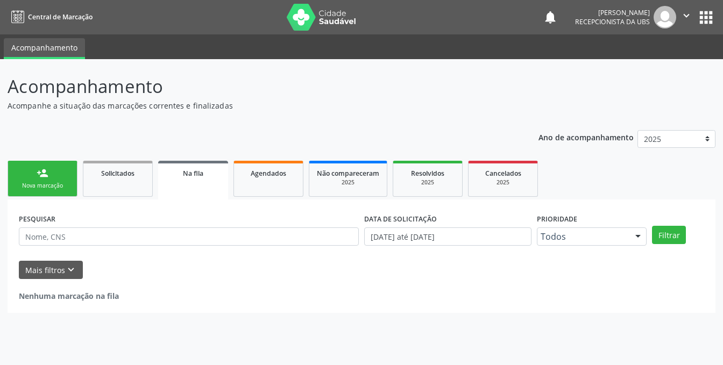
click at [84, 232] on div "Sucesso × O paciente foi agendado. Imprimir comprovante Cancel" at bounding box center [361, 182] width 723 height 365
click at [84, 234] on div "Sucesso × O paciente foi agendado. Imprimir comprovante Cancel" at bounding box center [361, 182] width 723 height 365
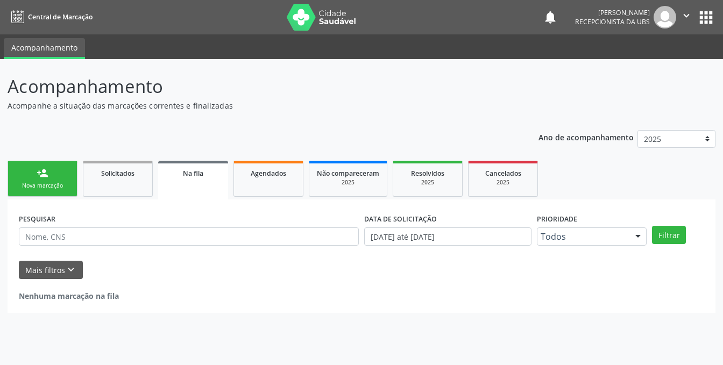
click at [84, 234] on div "Sucesso × O paciente foi agendado. Imprimir comprovante Cancel" at bounding box center [361, 182] width 723 height 365
click at [33, 234] on div "Sucesso × O paciente foi agendado. Imprimir comprovante Cancel" at bounding box center [361, 182] width 723 height 365
click at [30, 235] on div "Sucesso × O paciente foi agendado. Imprimir comprovante Cancel" at bounding box center [361, 182] width 723 height 365
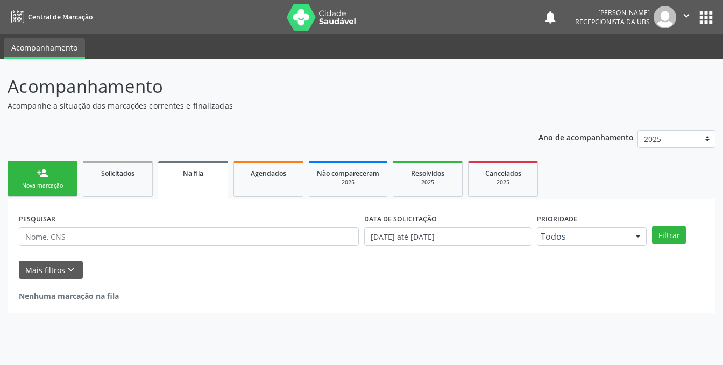
drag, startPoint x: 30, startPoint y: 235, endPoint x: 450, endPoint y: 244, distance: 420.2
click at [98, 243] on div "Sucesso × O paciente foi agendado. Imprimir comprovante Cancel" at bounding box center [361, 182] width 723 height 365
click at [422, 222] on div "Sucesso × O paciente foi agendado. Imprimir comprovante Cancel" at bounding box center [361, 183] width 121 height 79
drag, startPoint x: 444, startPoint y: 233, endPoint x: 413, endPoint y: 228, distance: 31.7
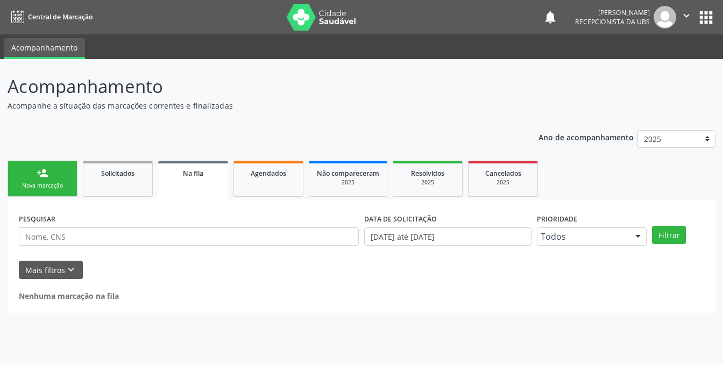
click at [422, 222] on div "Sucesso × O paciente foi agendado. Imprimir comprovante Cancel" at bounding box center [361, 183] width 121 height 79
click at [76, 237] on div "Sucesso × O paciente foi agendado. Imprimir comprovante Cancel" at bounding box center [361, 182] width 723 height 365
click at [301, 178] on div "Sucesso ×" at bounding box center [361, 167] width 121 height 46
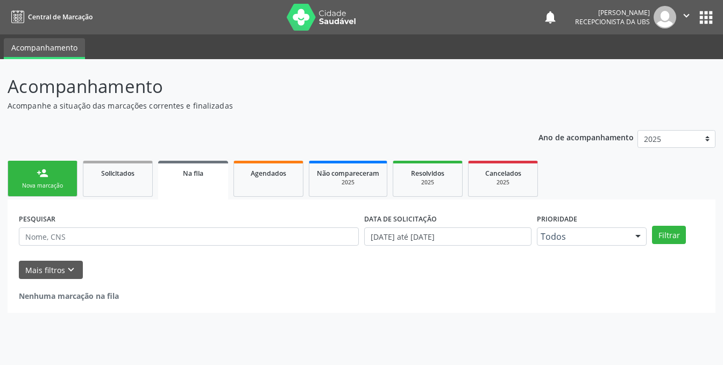
click at [301, 178] on div "Sucesso ×" at bounding box center [361, 167] width 121 height 46
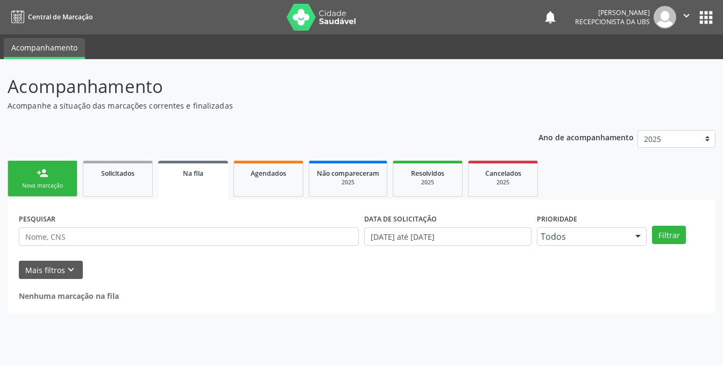
click at [301, 178] on div "Sucesso ×" at bounding box center [361, 167] width 121 height 46
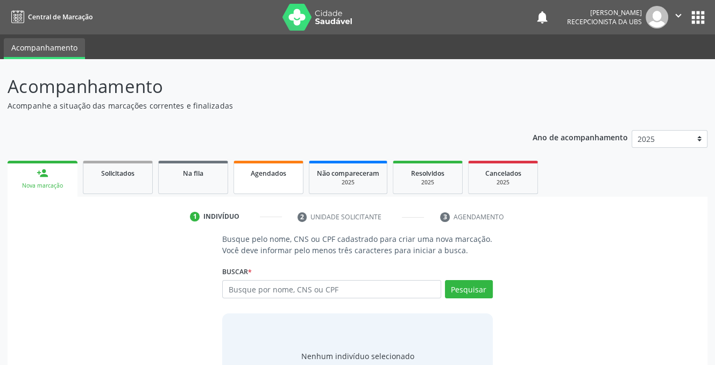
click at [261, 183] on link "Agendados" at bounding box center [268, 177] width 70 height 33
click at [258, 172] on span "Agendados" at bounding box center [269, 173] width 36 height 9
click at [260, 173] on span "Agendados" at bounding box center [269, 173] width 36 height 9
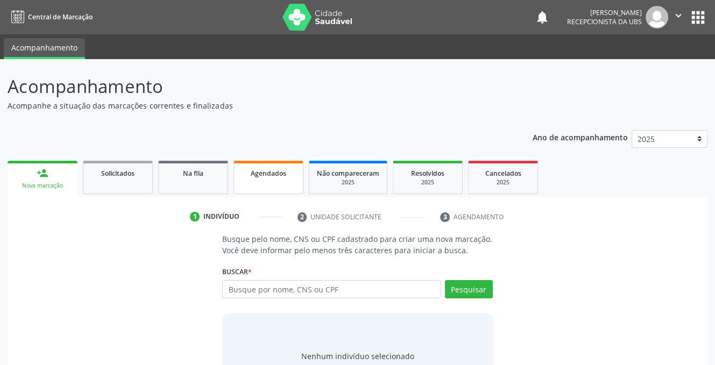
click at [260, 173] on span "Agendados" at bounding box center [269, 173] width 36 height 9
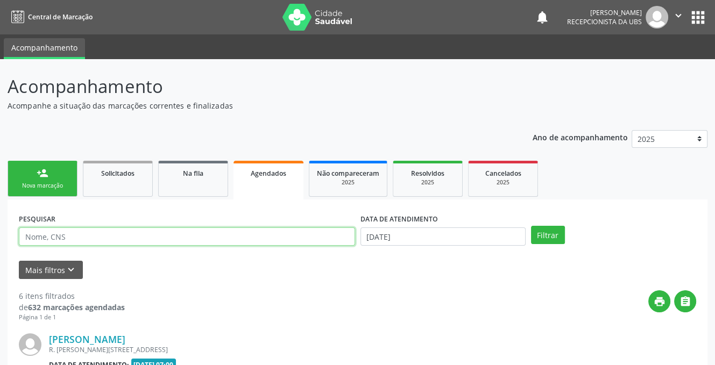
click at [151, 238] on input "text" at bounding box center [187, 237] width 336 height 18
type input "ADRIANA PEREIRA DOS SANTOS"
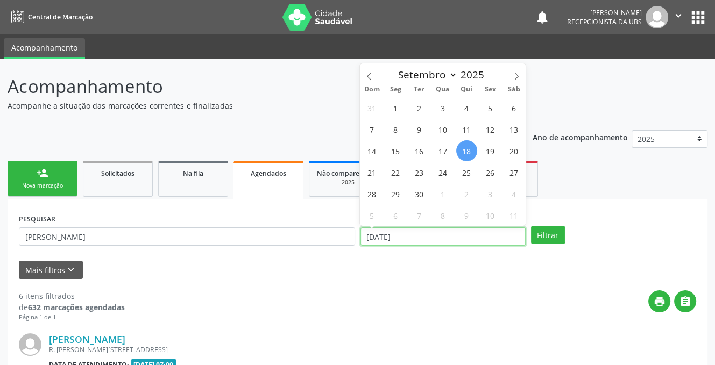
click at [424, 236] on input "18/09/2025" at bounding box center [442, 237] width 165 height 18
click at [394, 169] on span "22" at bounding box center [395, 172] width 21 height 21
type input "22/09/2025"
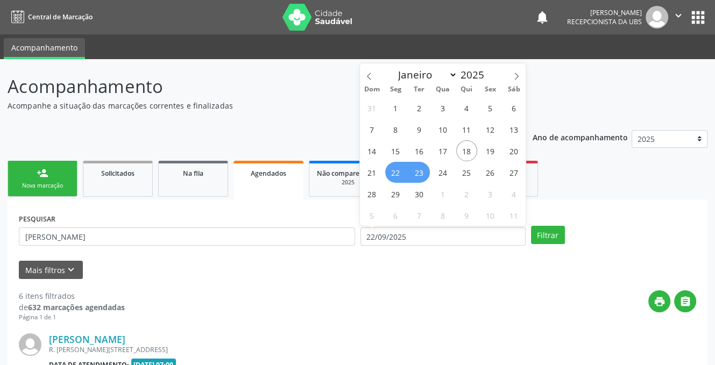
click at [419, 174] on span "23" at bounding box center [419, 172] width 21 height 21
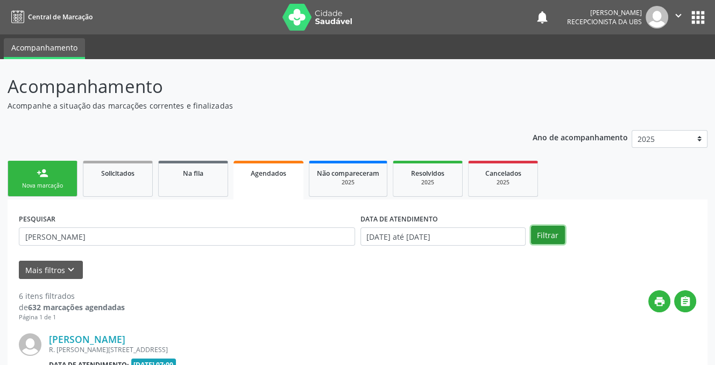
click at [547, 231] on button "Filtrar" at bounding box center [548, 235] width 34 height 18
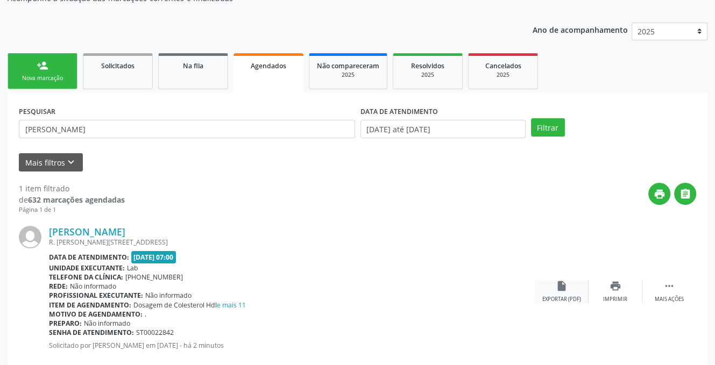
click at [561, 286] on icon "insert_drive_file" at bounding box center [562, 286] width 12 height 12
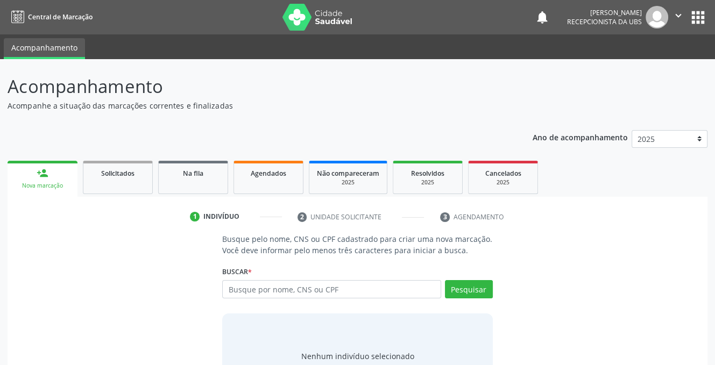
click at [265, 290] on input "text" at bounding box center [331, 289] width 218 height 18
type input "708103527173330"
click at [474, 292] on button "Pesquisar" at bounding box center [469, 289] width 48 height 18
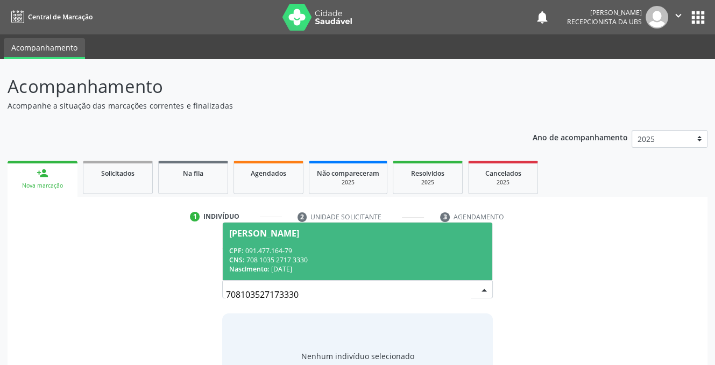
click at [271, 254] on div "CPF: 091.477.164-79" at bounding box center [357, 250] width 256 height 9
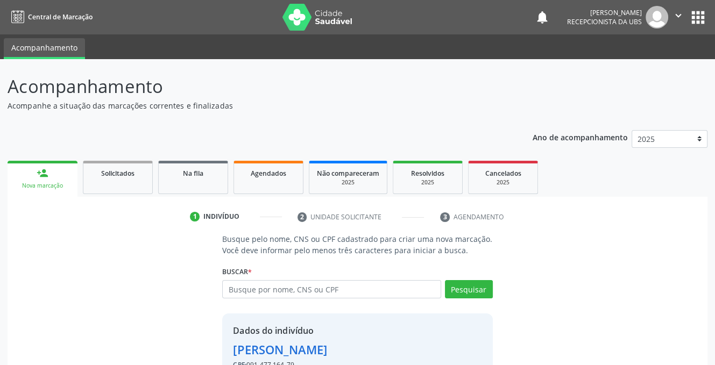
scroll to position [65, 0]
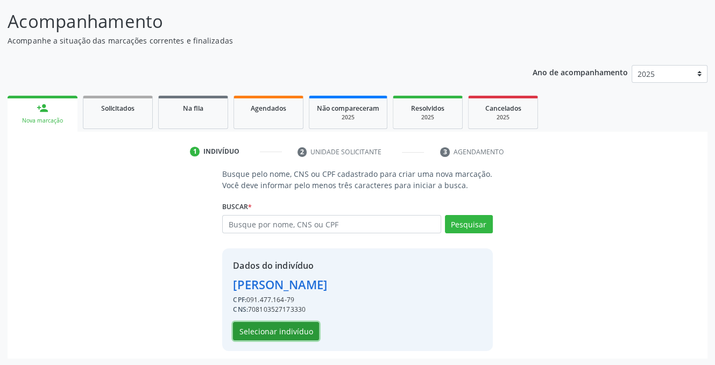
click at [245, 327] on button "Selecionar indivíduo" at bounding box center [276, 331] width 86 height 18
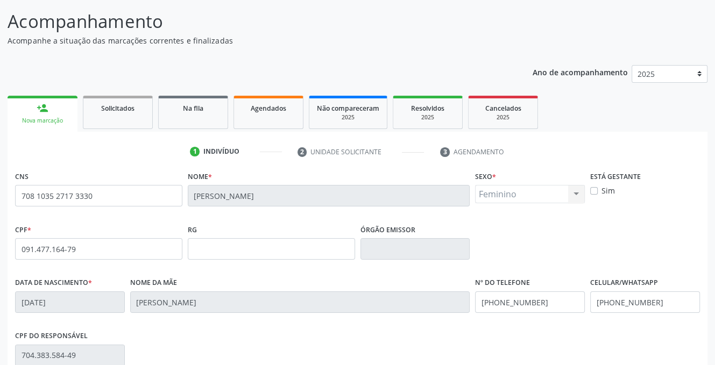
scroll to position [217, 0]
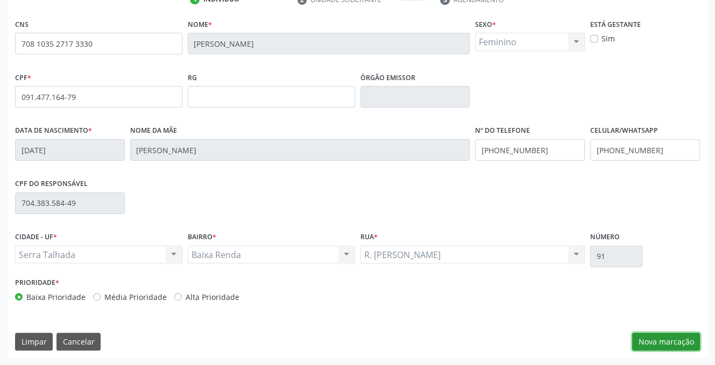
click at [650, 343] on button "Nova marcação" at bounding box center [666, 342] width 68 height 18
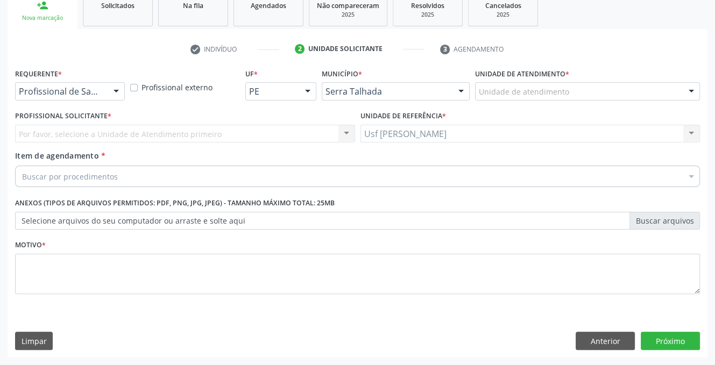
scroll to position [167, 0]
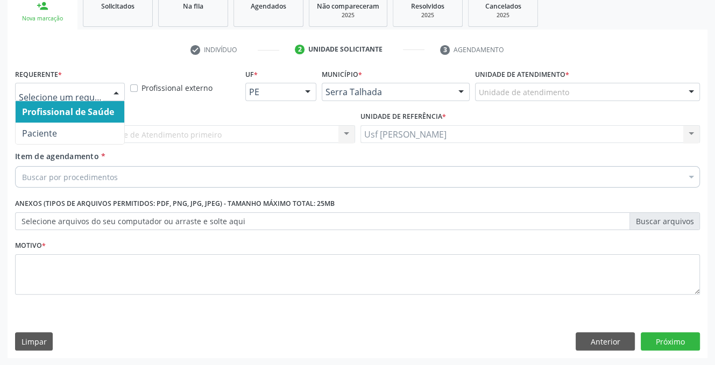
click at [113, 90] on div at bounding box center [116, 92] width 16 height 18
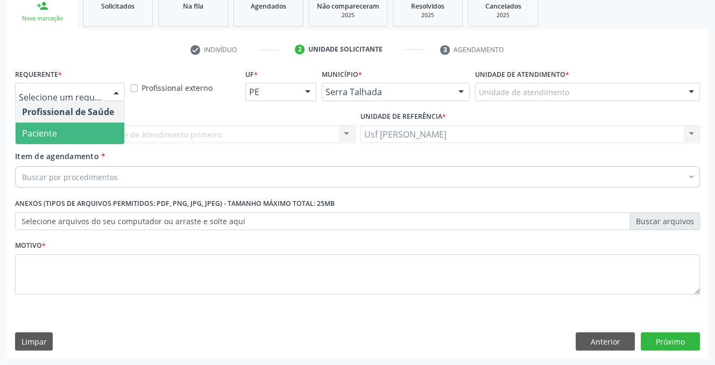
click at [76, 140] on span "Paciente" at bounding box center [70, 134] width 109 height 22
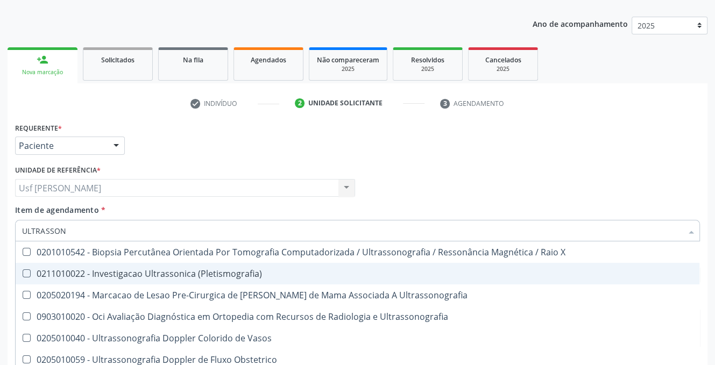
scroll to position [60, 0]
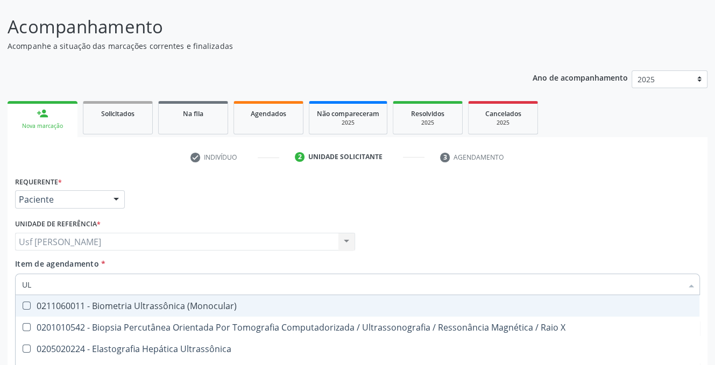
type input "U"
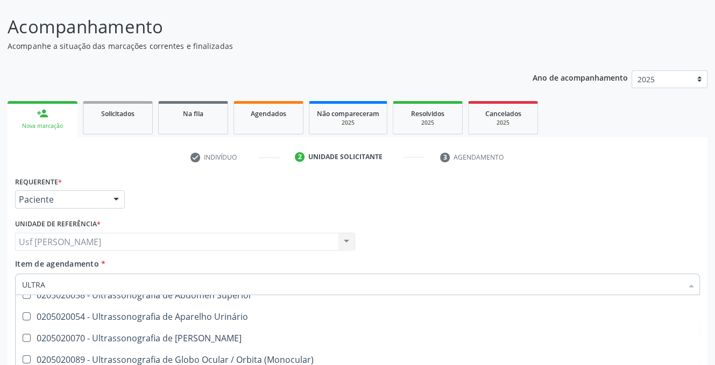
scroll to position [400, 0]
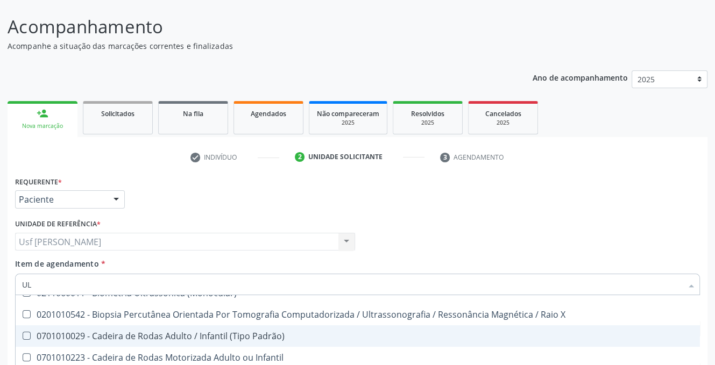
type input "U"
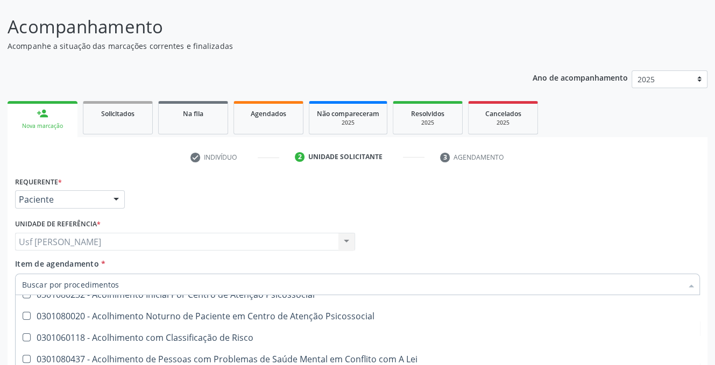
scroll to position [444, 0]
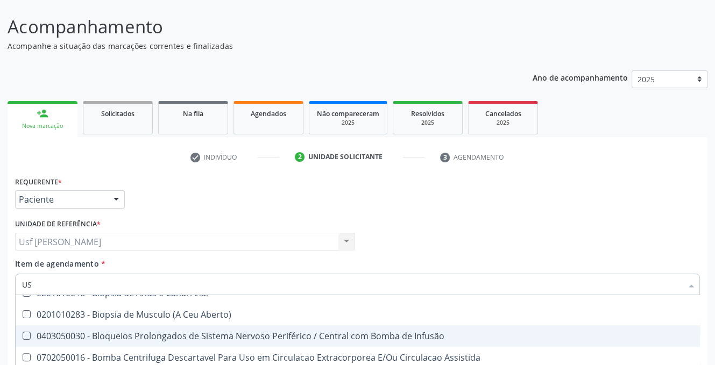
type input "USG"
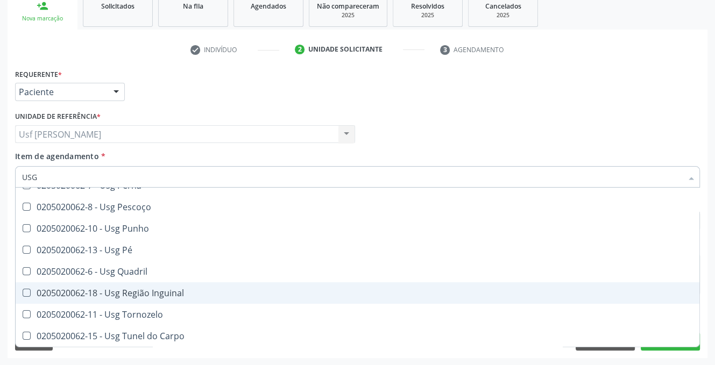
scroll to position [196, 0]
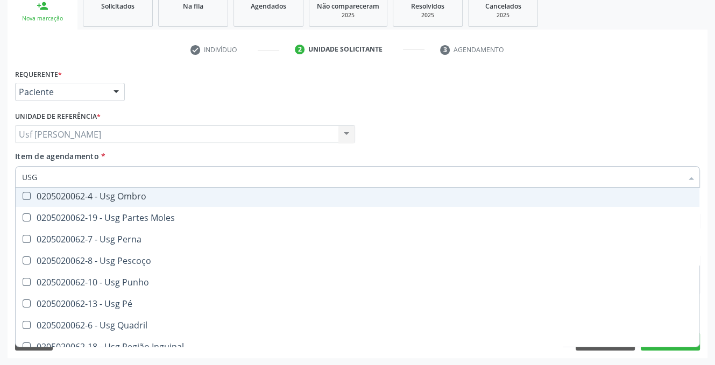
click at [136, 197] on div "0205020062-4 - Usg Ombro" at bounding box center [357, 196] width 671 height 9
click at [175, 200] on span "0205020062-4 - Usg Ombro" at bounding box center [358, 197] width 684 height 22
checkbox Ombro "true"
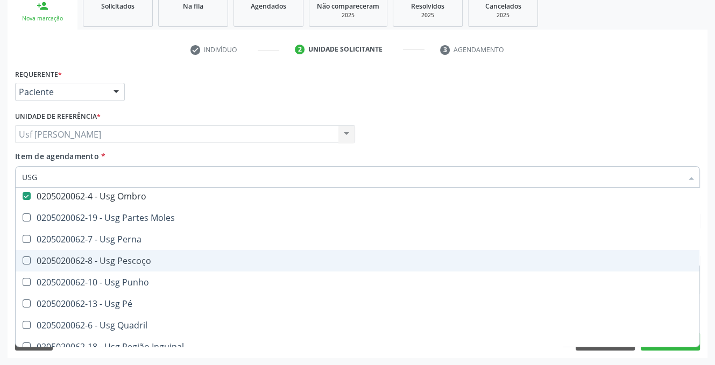
scroll to position [250, 0]
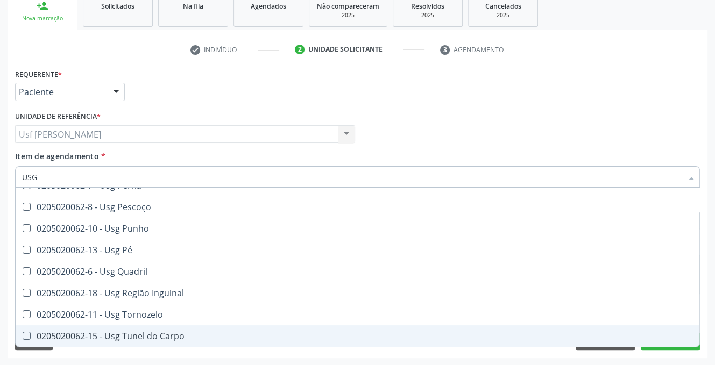
click at [674, 346] on span "0205020062-15 - Usg Tunel do Carpo" at bounding box center [358, 336] width 684 height 22
checkbox Carpo "true"
click at [647, 347] on div "Desfazer seleção 0205020062-14 - Usg Axila 0205020062-17 - Usg Braço 0205020062…" at bounding box center [357, 268] width 685 height 160
drag, startPoint x: 667, startPoint y: 351, endPoint x: 672, endPoint y: 347, distance: 6.1
click at [667, 351] on div "Requerente * Paciente Profissional de Saúde Paciente Nenhum resultado encontrad…" at bounding box center [358, 212] width 700 height 292
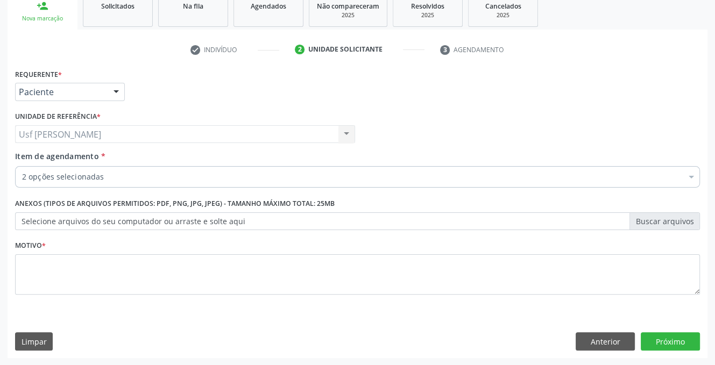
click at [672, 347] on div "Desfazer seleção Selecionados 0205020062-4 - Usg Ombro 0205020062-15 - Usg Tune…" at bounding box center [357, 268] width 685 height 160
click at [672, 347] on div "Requerente * Paciente Profissional de Saúde Paciente Nenhum resultado encontrad…" at bounding box center [358, 212] width 700 height 292
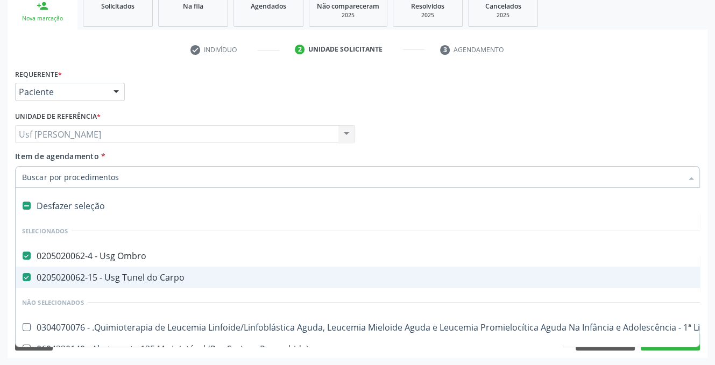
click at [28, 275] on Carpo at bounding box center [27, 277] width 8 height 8
click at [23, 275] on Carpo "checkbox" at bounding box center [19, 277] width 7 height 7
checkbox Carpo "false"
click at [654, 348] on button "Próximo" at bounding box center [670, 341] width 59 height 18
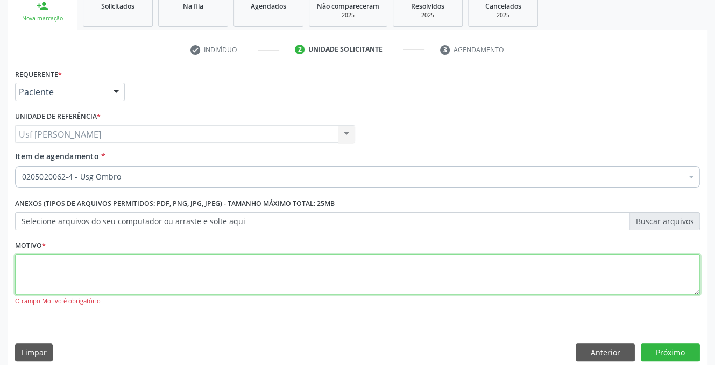
click at [63, 274] on textarea at bounding box center [357, 274] width 685 height 41
type textarea ","
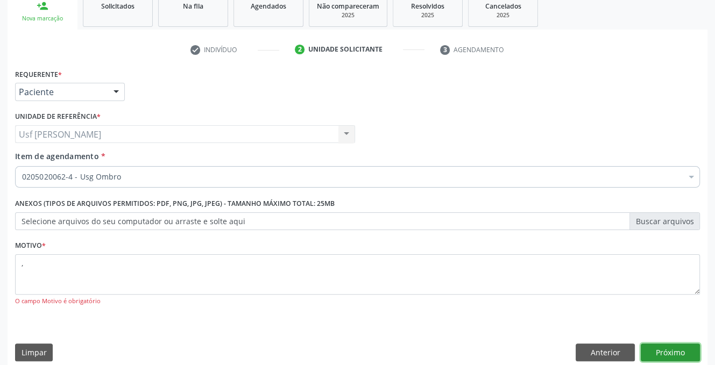
click at [646, 345] on button "Próximo" at bounding box center [670, 353] width 59 height 18
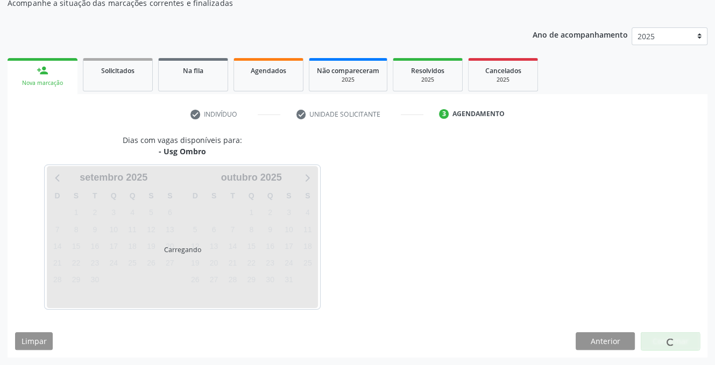
scroll to position [102, 0]
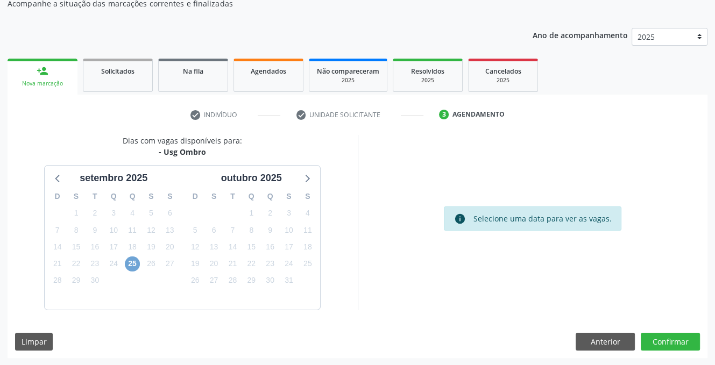
click at [131, 263] on span "25" at bounding box center [132, 264] width 15 height 15
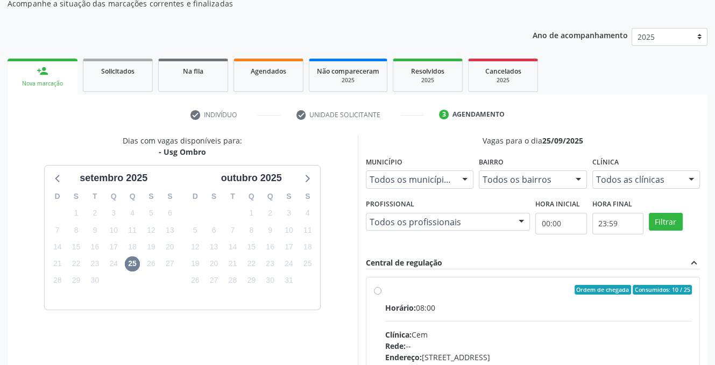
click at [385, 289] on label "Ordem de chegada Consumidos: 10 / 25 Horário: 08:00 Clínica: Cem Rede: -- Ender…" at bounding box center [538, 367] width 307 height 165
click at [377, 289] on input "Ordem de chegada Consumidos: 10 / 25 Horário: 08:00 Clínica: Cem Rede: -- Ender…" at bounding box center [378, 290] width 8 height 10
radio input "true"
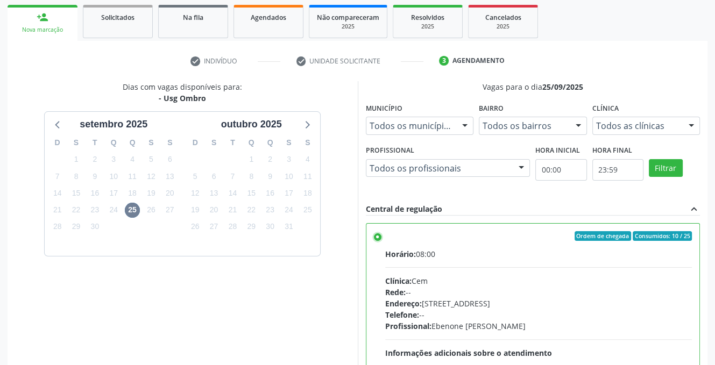
scroll to position [277, 0]
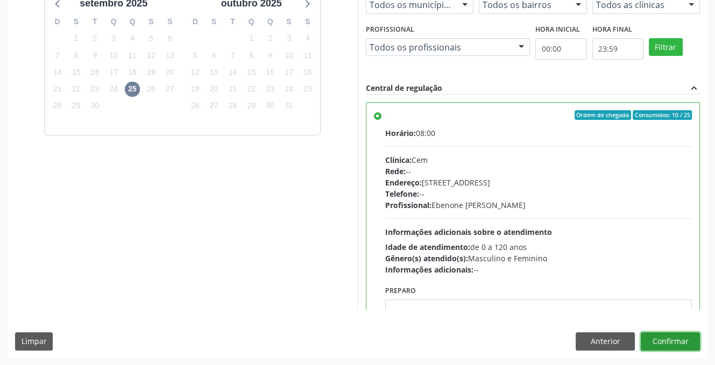
click at [650, 337] on button "Confirmar" at bounding box center [670, 341] width 59 height 18
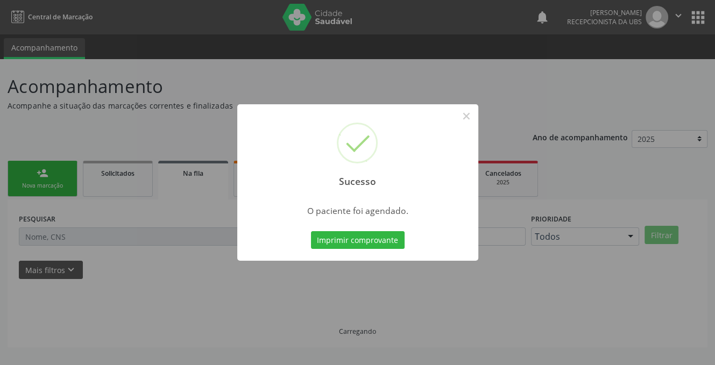
scroll to position [0, 0]
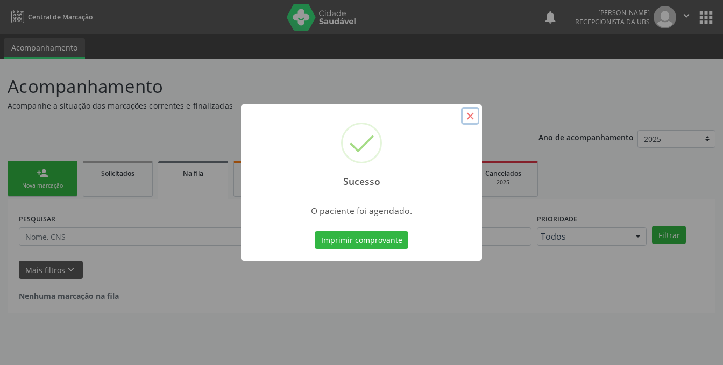
click at [471, 114] on button "×" at bounding box center [470, 116] width 18 height 18
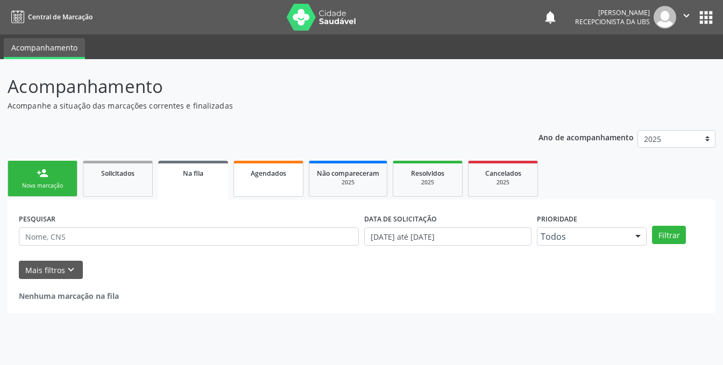
click at [266, 181] on link "Agendados" at bounding box center [268, 179] width 70 height 36
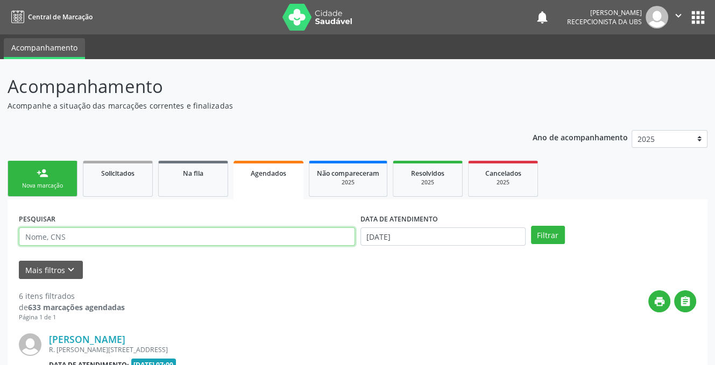
click at [128, 239] on input "text" at bounding box center [187, 237] width 336 height 18
type input "[PERSON_NAME]"
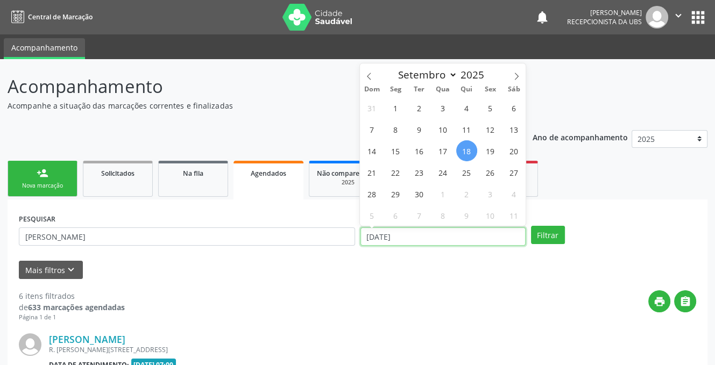
click at [424, 233] on input "[DATE]" at bounding box center [442, 237] width 165 height 18
click at [464, 175] on span "25" at bounding box center [466, 172] width 21 height 21
type input "25/09/2025"
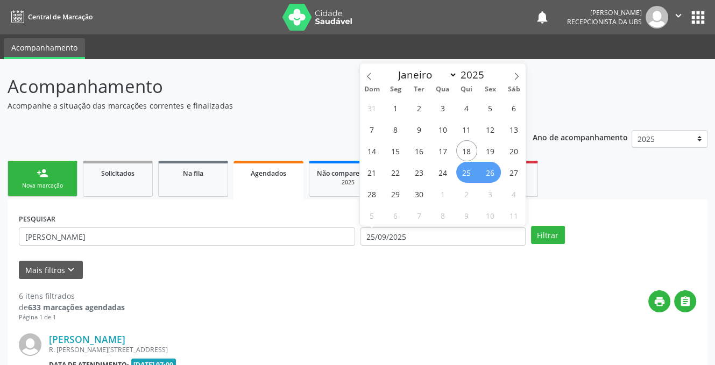
click at [488, 172] on span "26" at bounding box center [490, 172] width 21 height 21
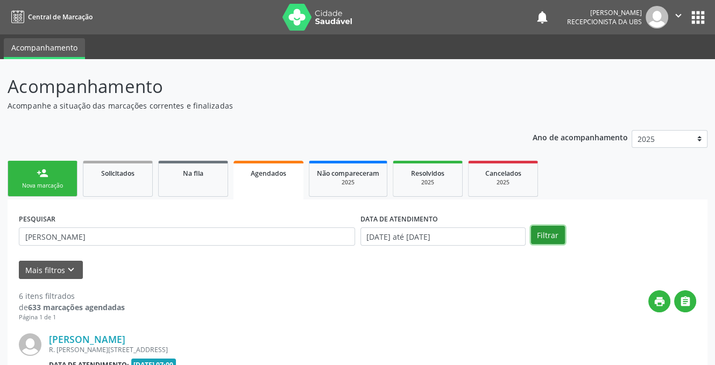
click at [538, 231] on button "Filtrar" at bounding box center [548, 235] width 34 height 18
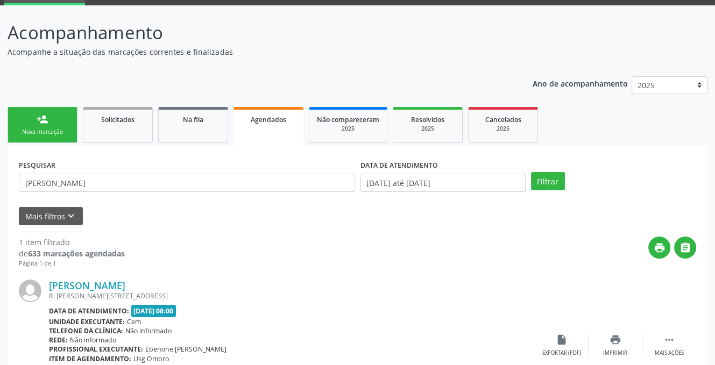
scroll to position [129, 0]
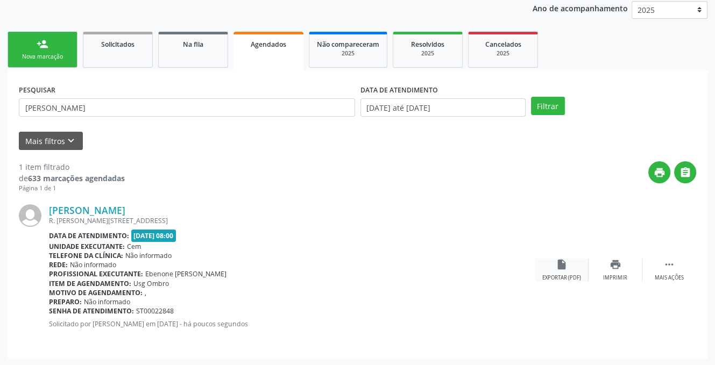
click at [566, 263] on icon "insert_drive_file" at bounding box center [562, 265] width 12 height 12
